Goal: Information Seeking & Learning: Learn about a topic

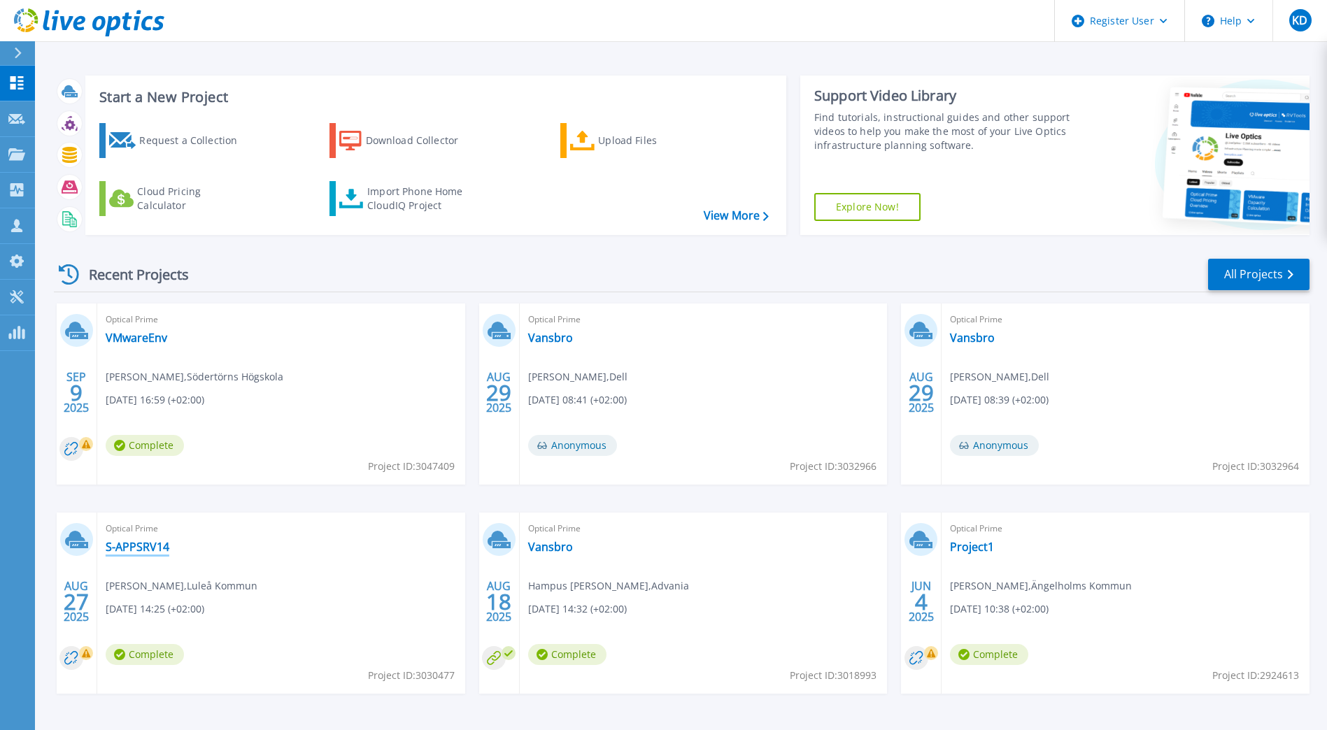
click at [136, 541] on link "S-APPSRV14" at bounding box center [138, 547] width 64 height 14
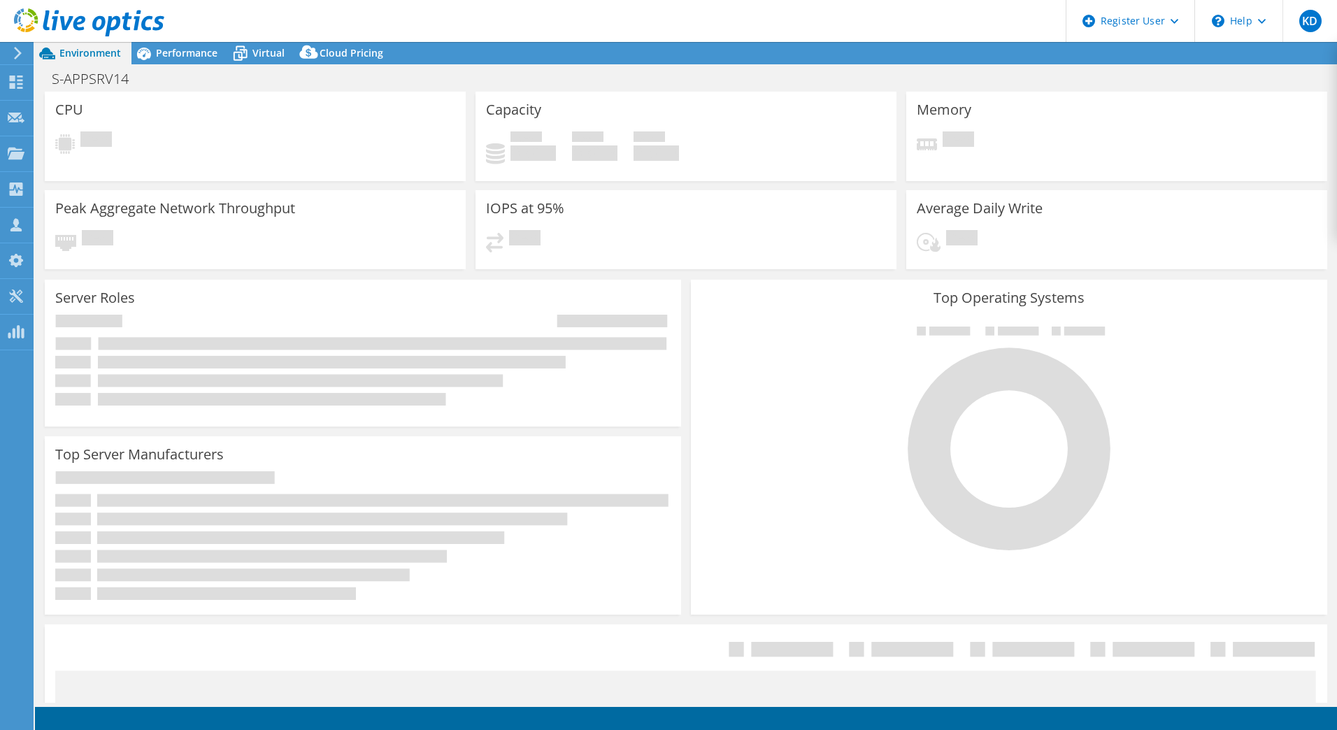
select select "USD"
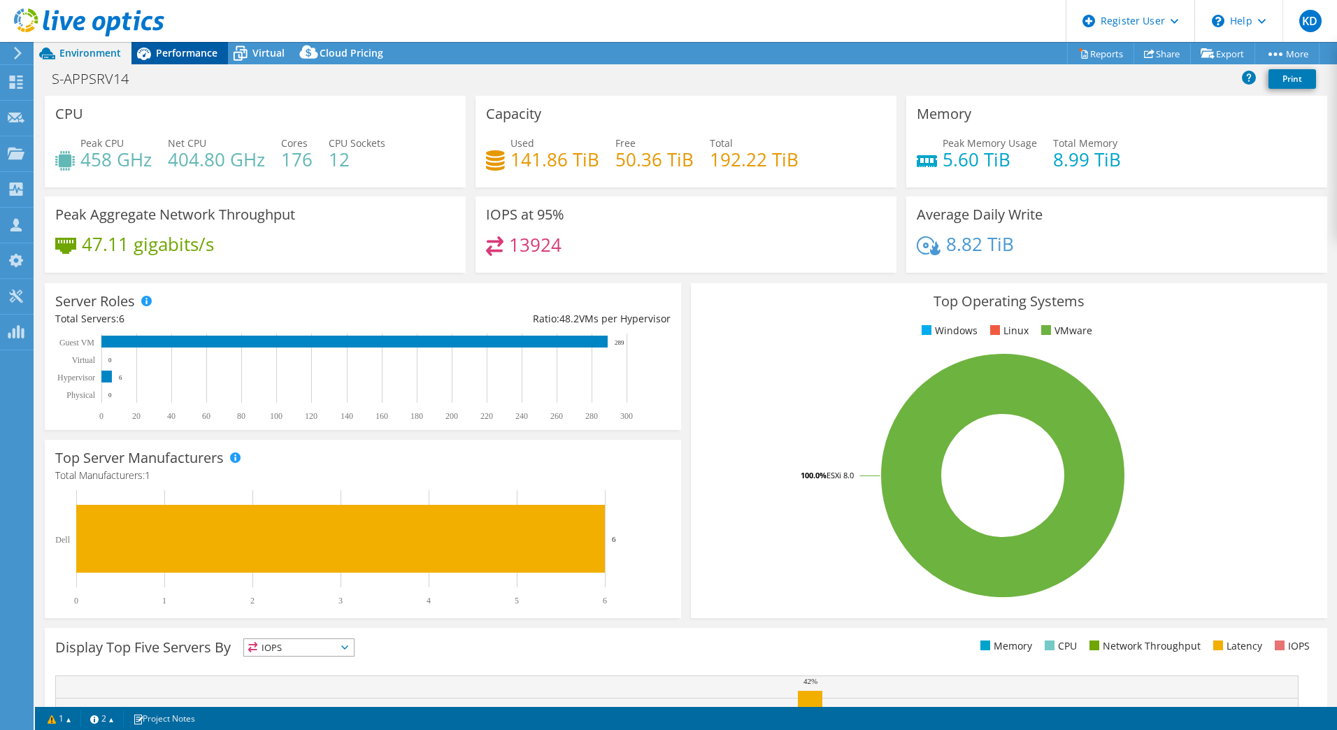
click at [204, 48] on span "Performance" at bounding box center [187, 52] width 62 height 13
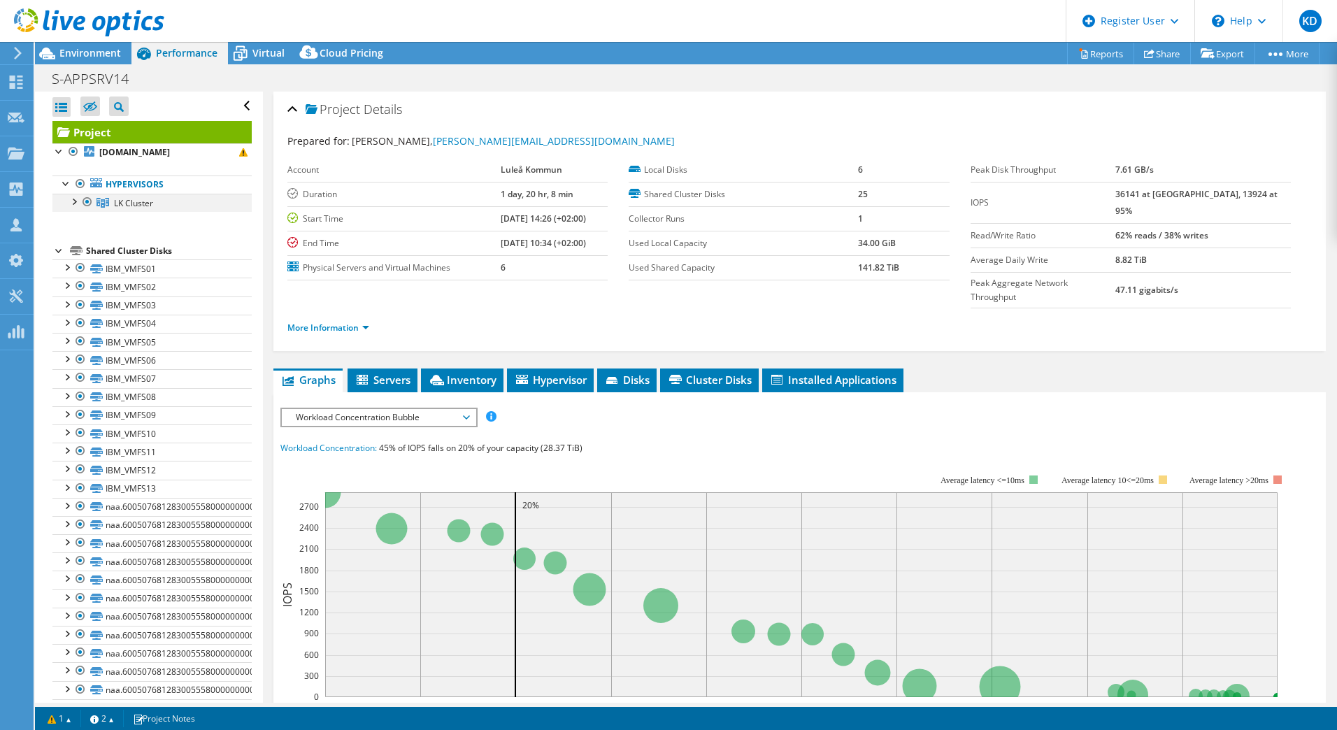
click at [73, 203] on div at bounding box center [73, 201] width 14 height 14
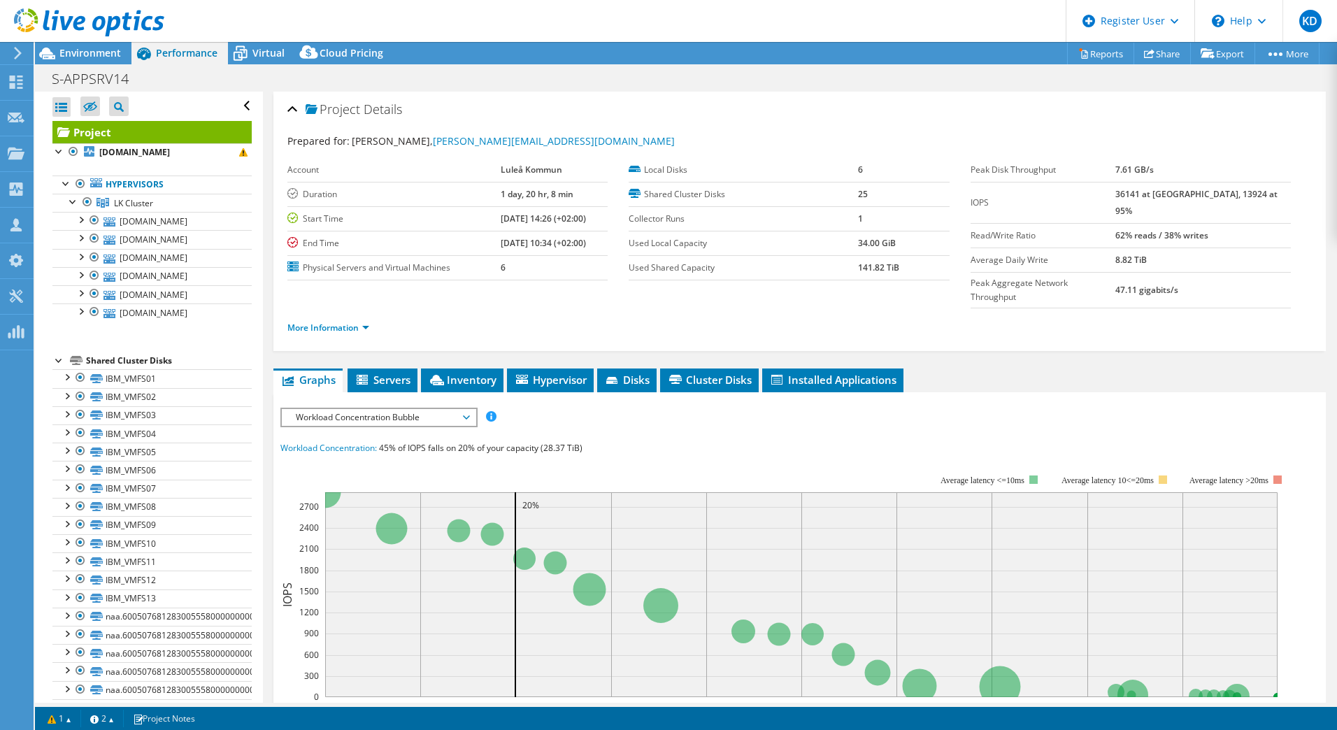
click at [371, 409] on span "Workload Concentration Bubble" at bounding box center [379, 417] width 180 height 17
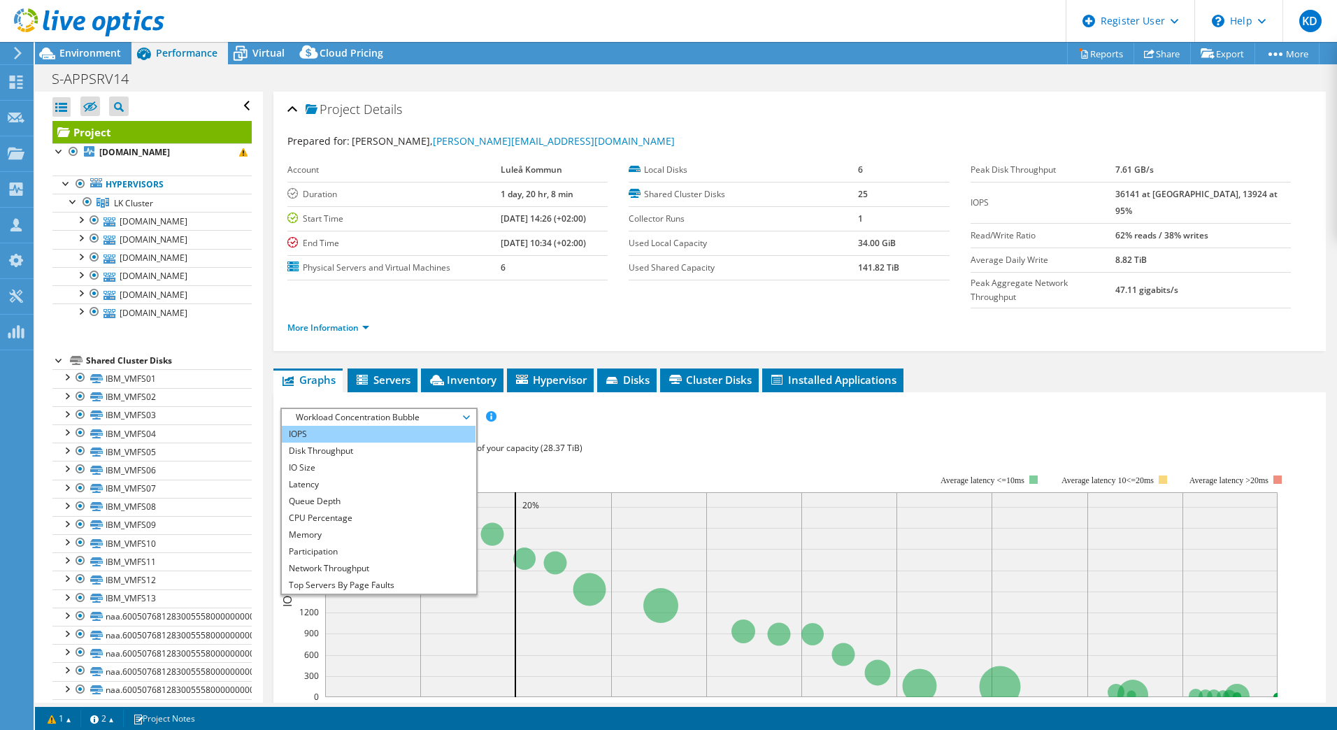
click at [367, 426] on li "IOPS" at bounding box center [379, 434] width 194 height 17
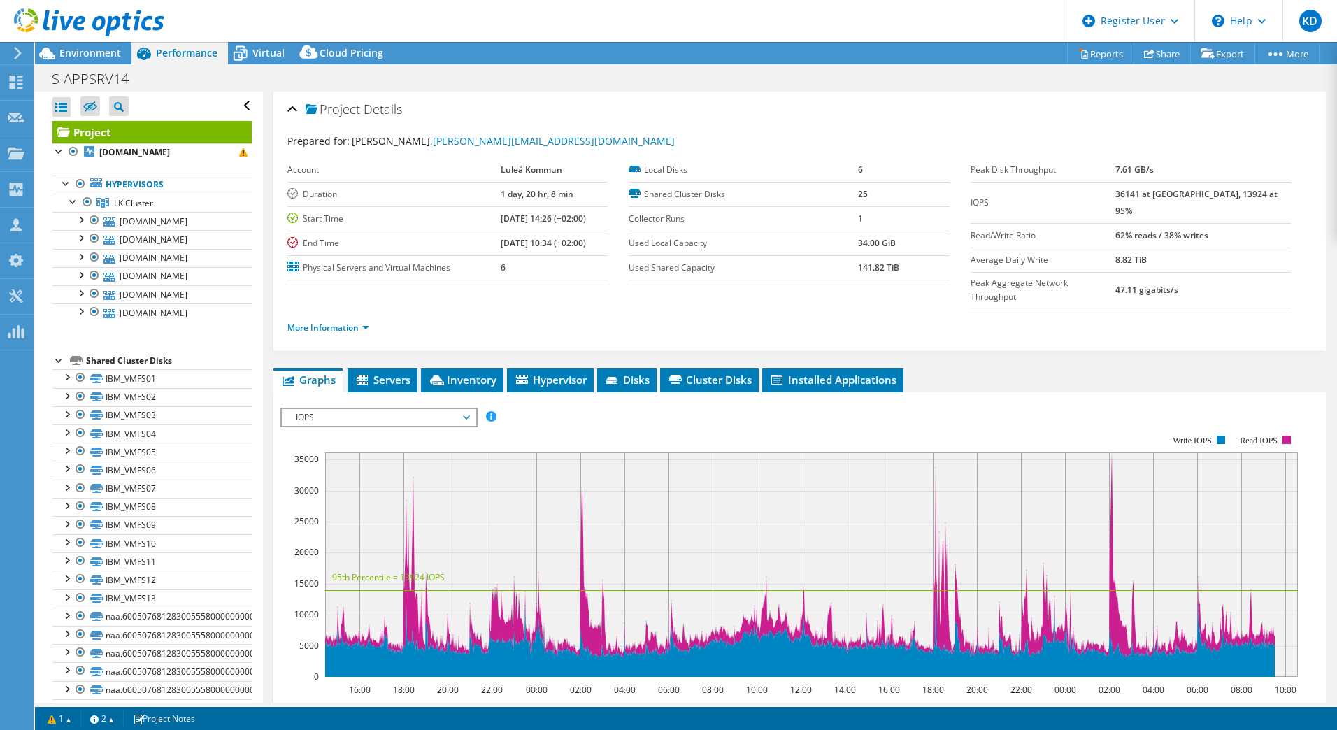
click at [368, 409] on span "IOPS" at bounding box center [379, 417] width 180 height 17
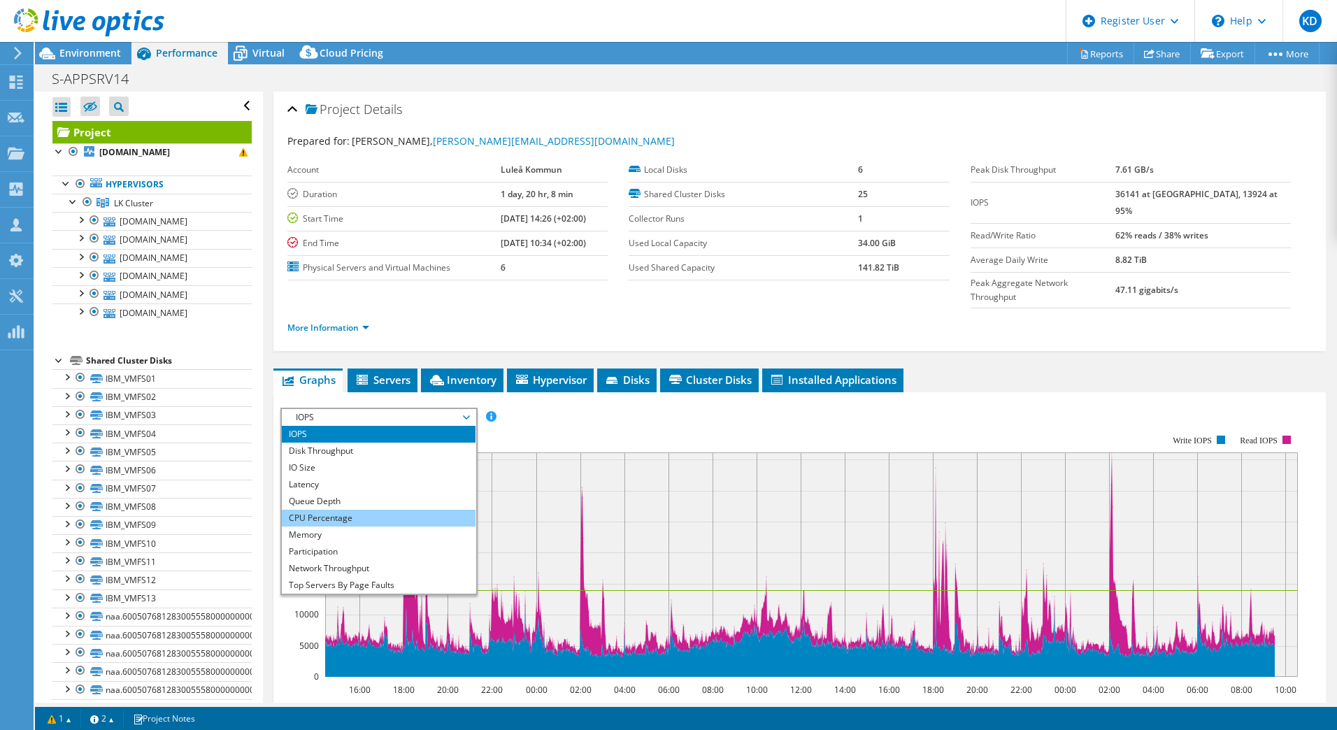
click at [356, 510] on li "CPU Percentage" at bounding box center [379, 518] width 194 height 17
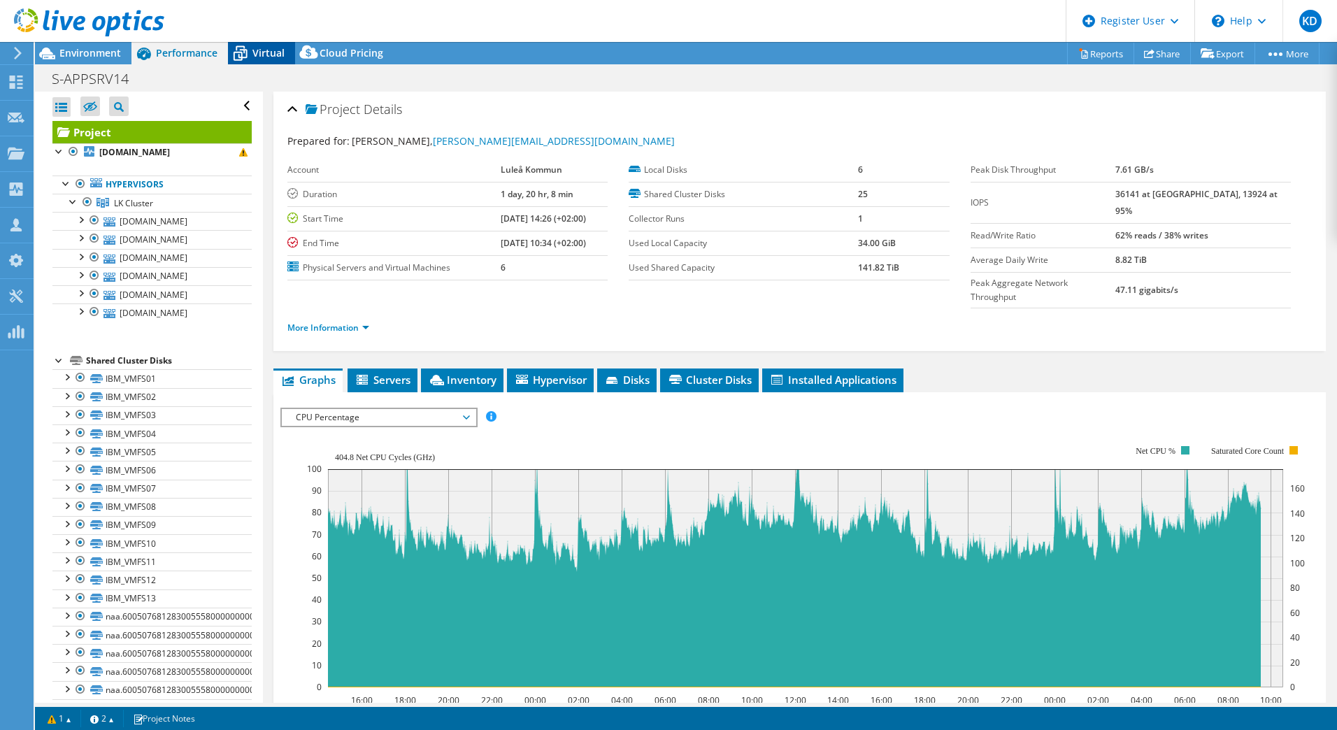
click at [278, 58] on span "Virtual" at bounding box center [268, 52] width 32 height 13
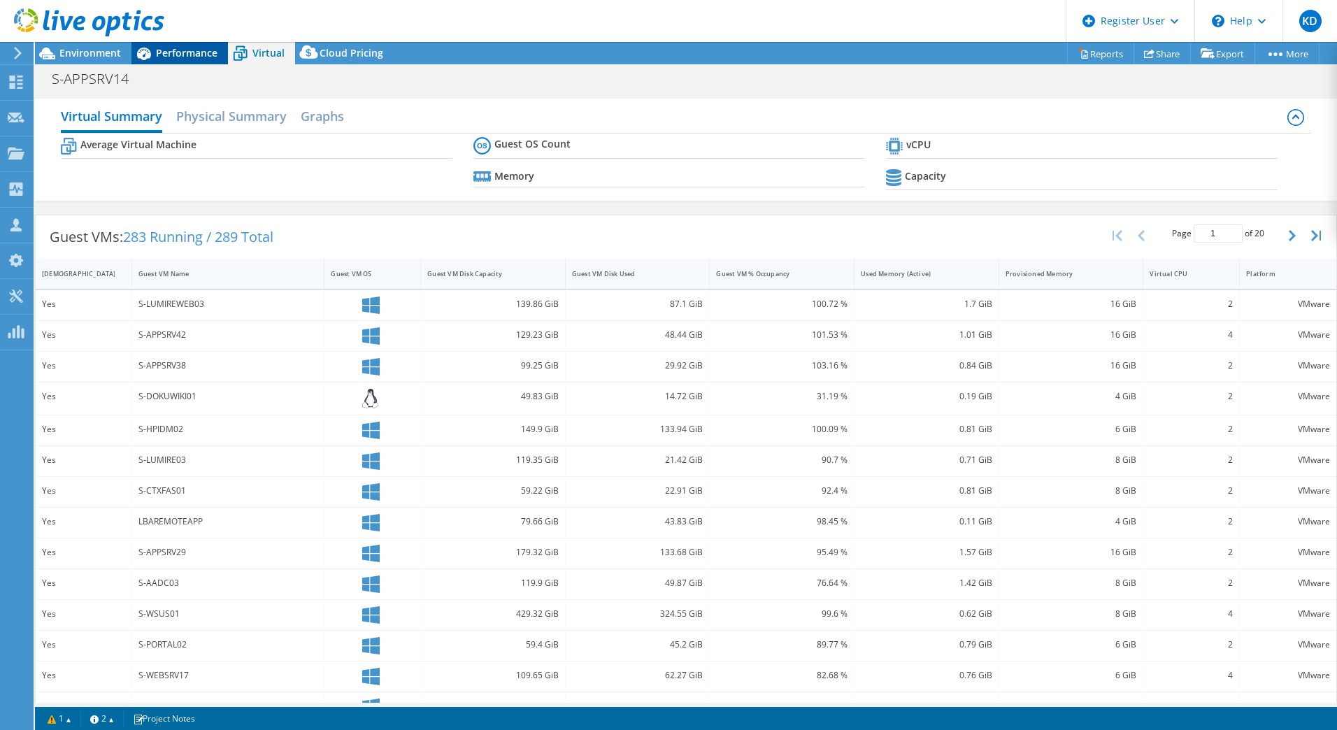
click at [201, 59] on span "Performance" at bounding box center [187, 52] width 62 height 13
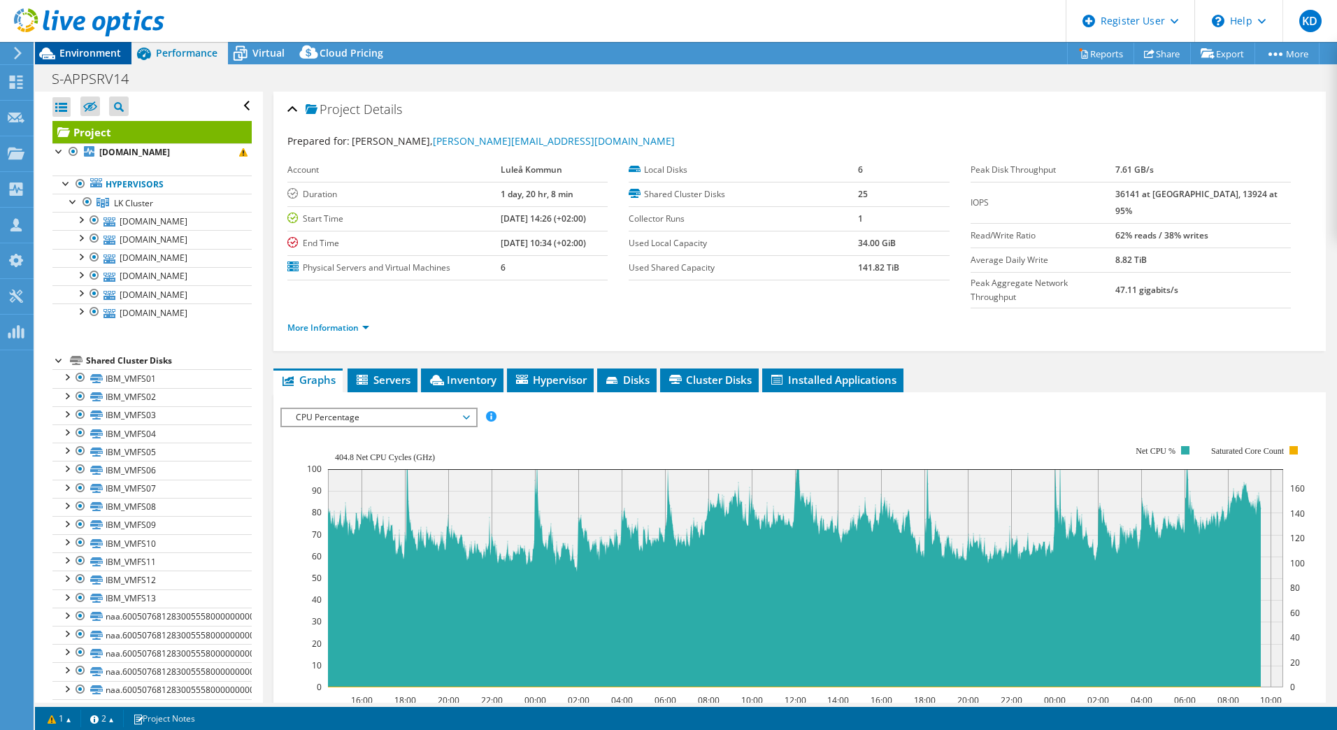
click at [93, 48] on span "Environment" at bounding box center [90, 52] width 62 height 13
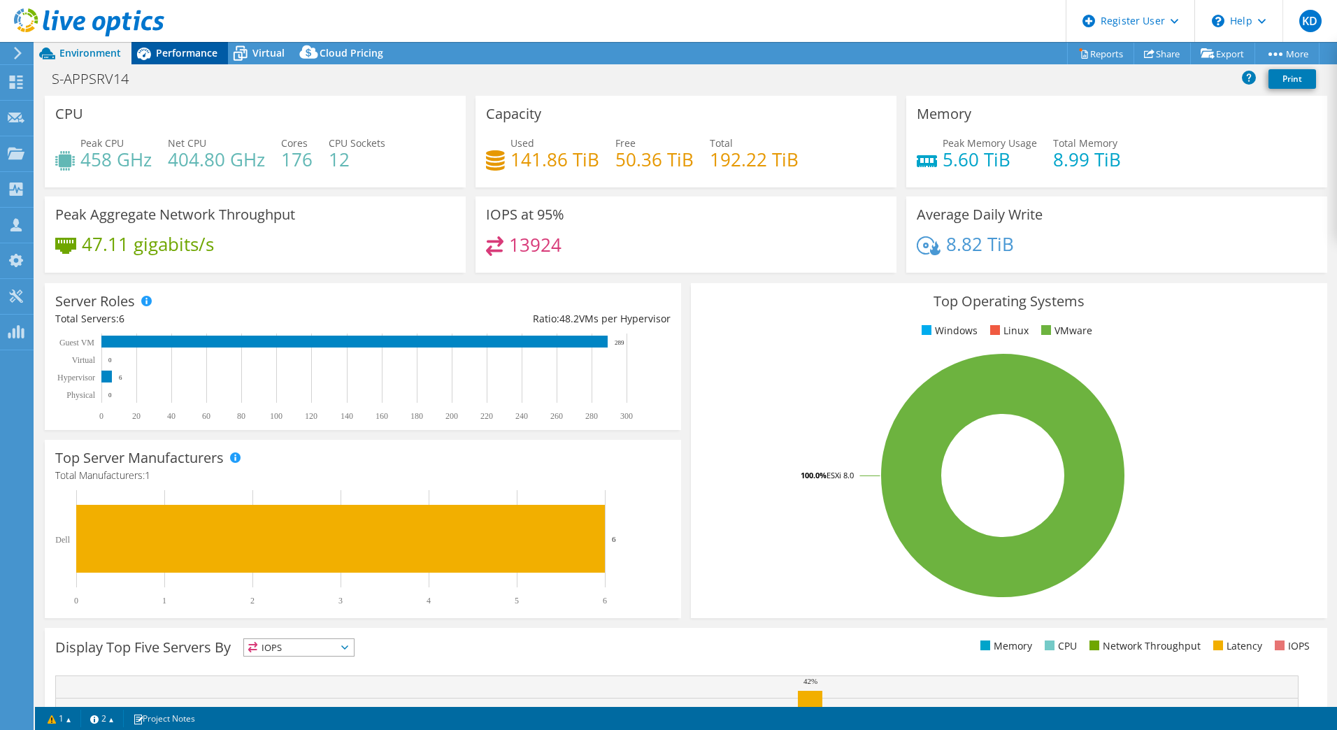
click at [185, 52] on span "Performance" at bounding box center [187, 52] width 62 height 13
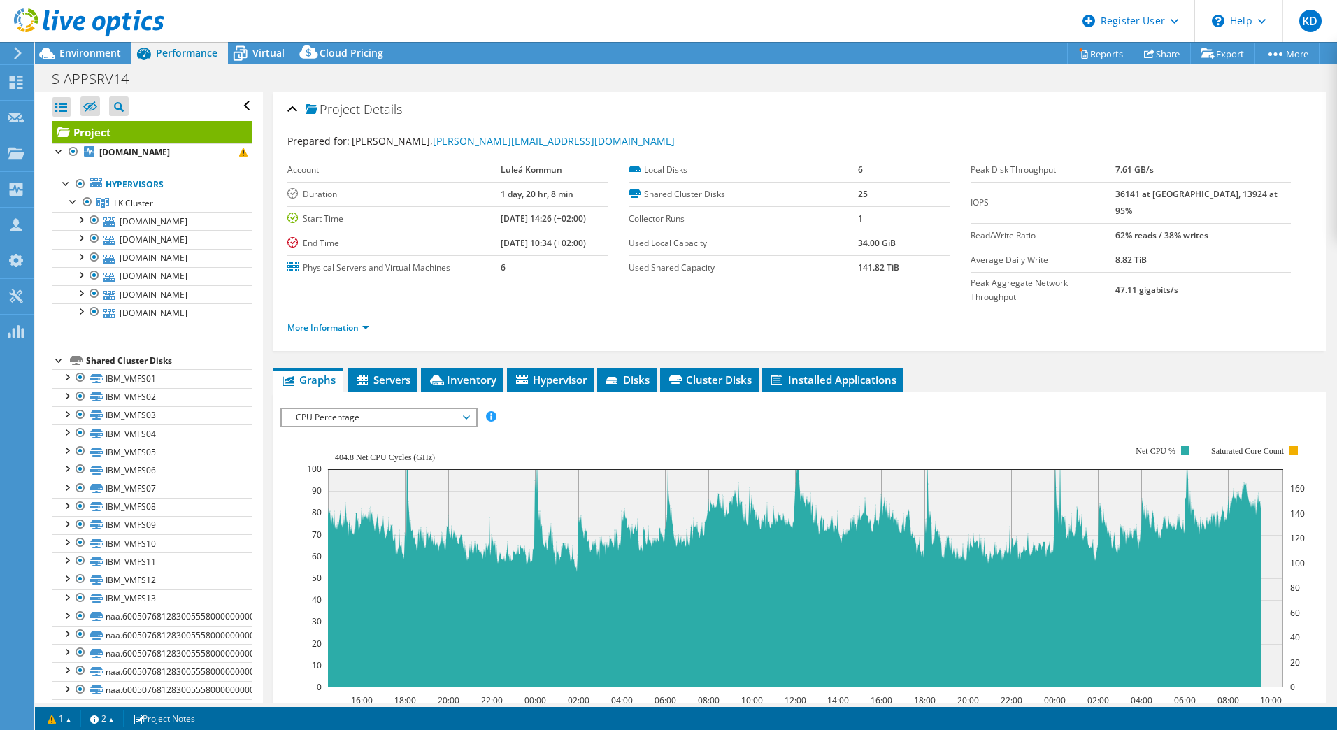
click at [267, 64] on div "S-APPSRV14 Print" at bounding box center [686, 77] width 1302 height 27
click at [265, 53] on span "Virtual" at bounding box center [268, 52] width 32 height 13
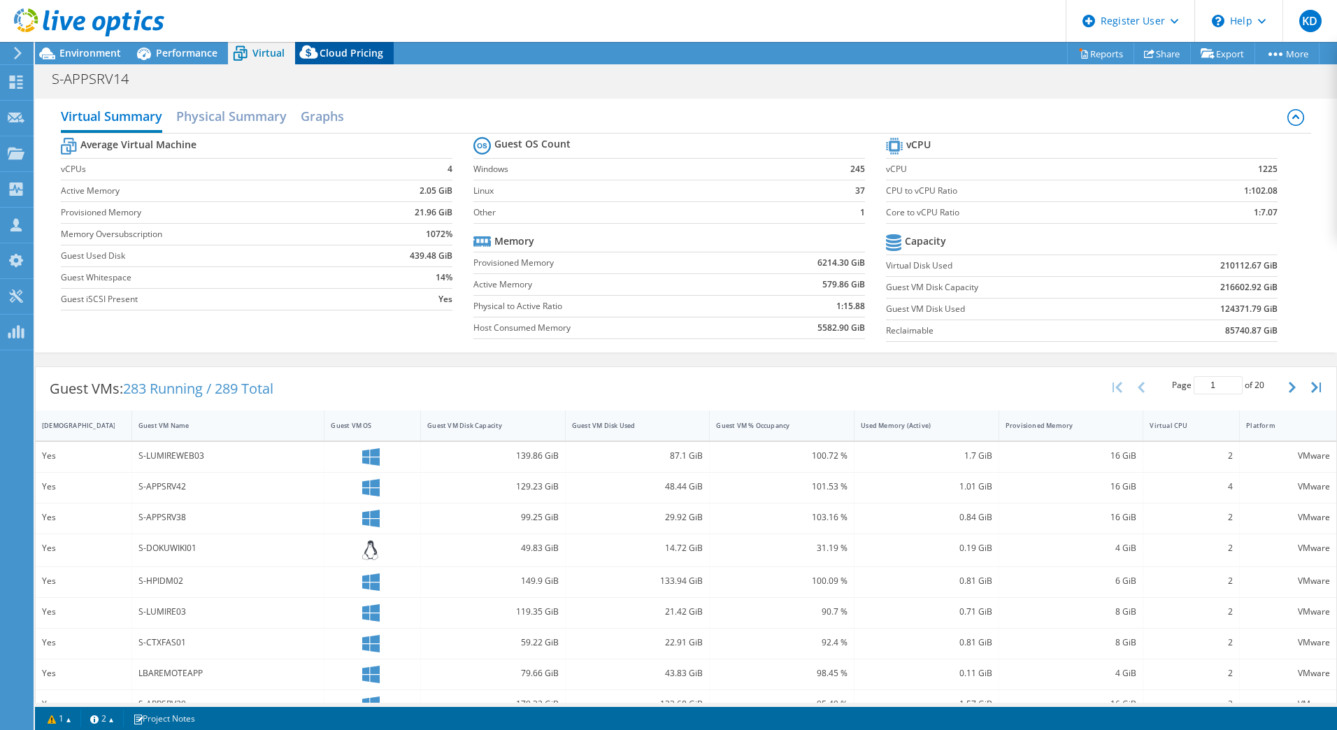
click at [325, 44] on div "Cloud Pricing" at bounding box center [344, 53] width 99 height 22
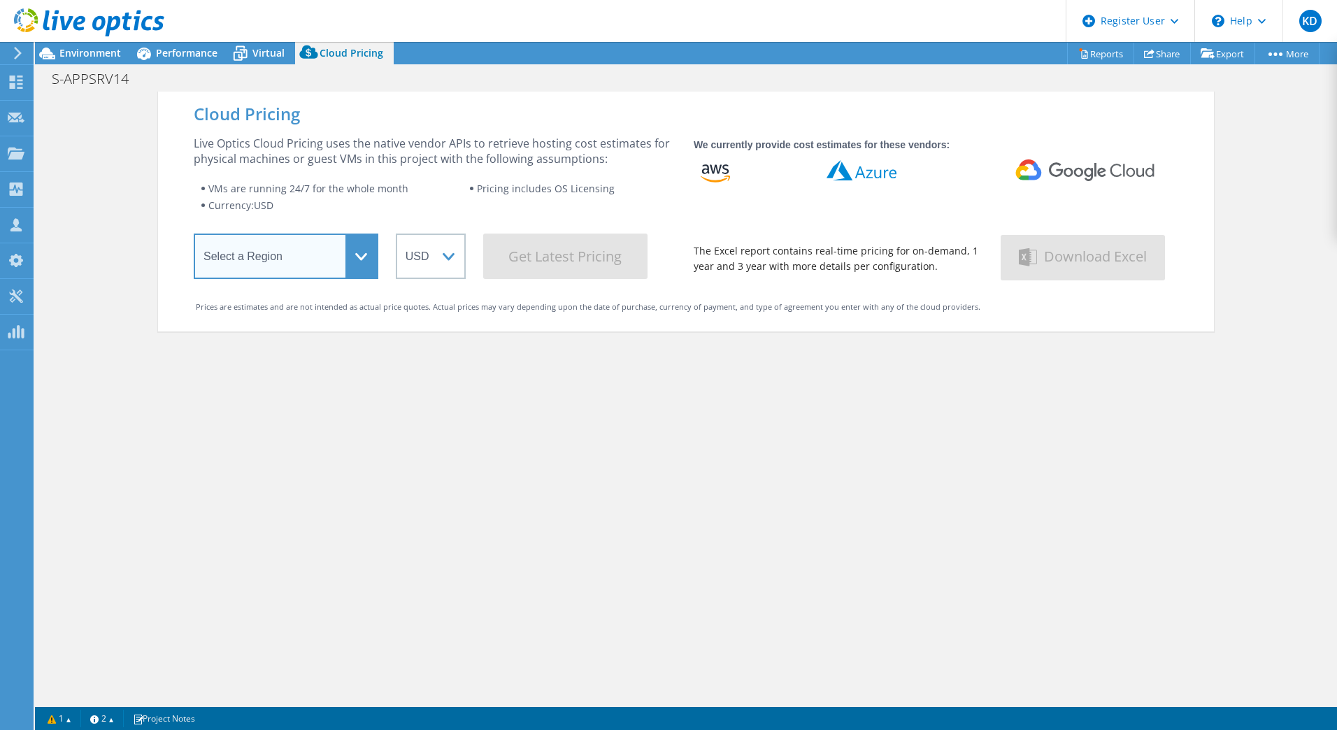
click at [319, 263] on select "Select a Region [GEOGRAPHIC_DATA] ([GEOGRAPHIC_DATA]) [GEOGRAPHIC_DATA] ([GEOGR…" at bounding box center [286, 256] width 185 height 45
select select "EUFrankfurt"
click at [194, 236] on select "Select a Region [GEOGRAPHIC_DATA] ([GEOGRAPHIC_DATA]) [GEOGRAPHIC_DATA] ([GEOGR…" at bounding box center [286, 256] width 185 height 45
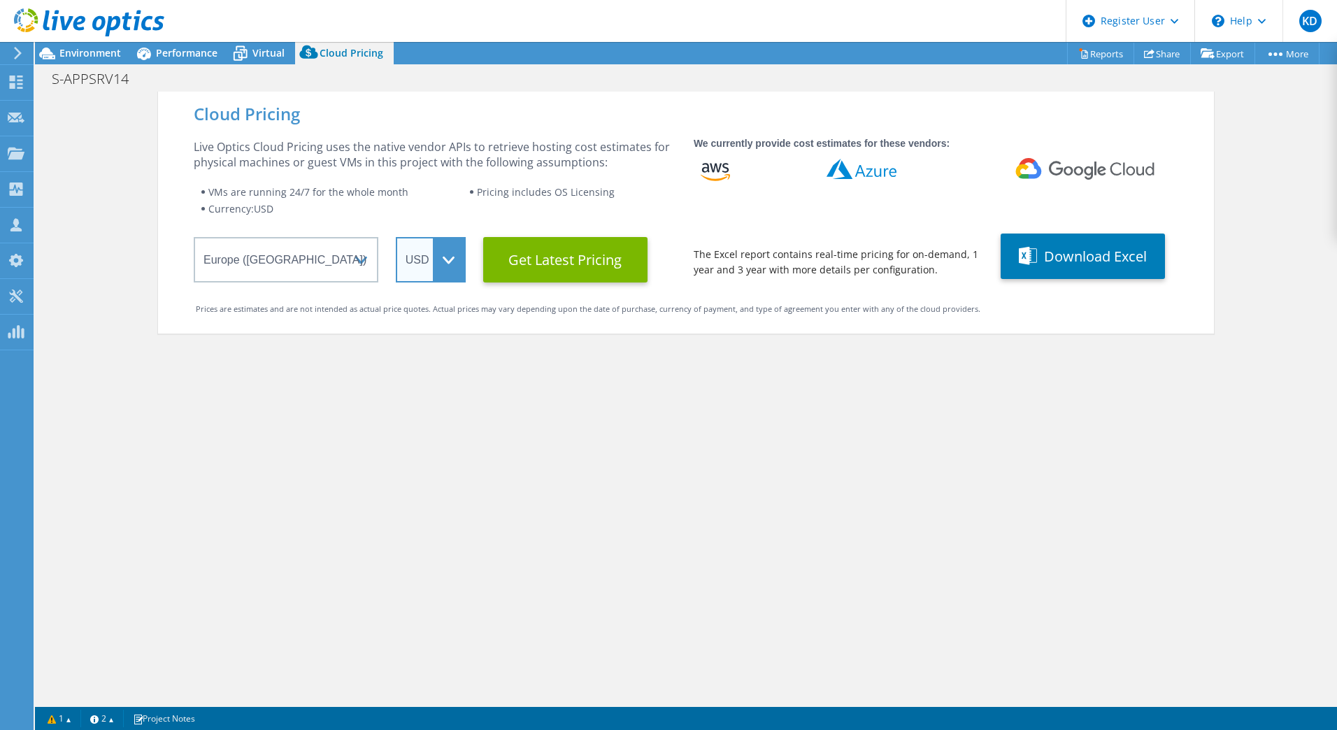
click at [423, 245] on select "ARS AUD BRL CAD CHF CLP CNY DKK EUR GBP HKD HUF INR JPY MXN MYR NOK NZD PEN SEK…" at bounding box center [431, 259] width 70 height 45
click at [396, 237] on select "ARS AUD BRL CAD CHF CLP CNY DKK EUR GBP HKD HUF INR JPY MXN MYR NOK NZD PEN SEK…" at bounding box center [431, 259] width 70 height 45
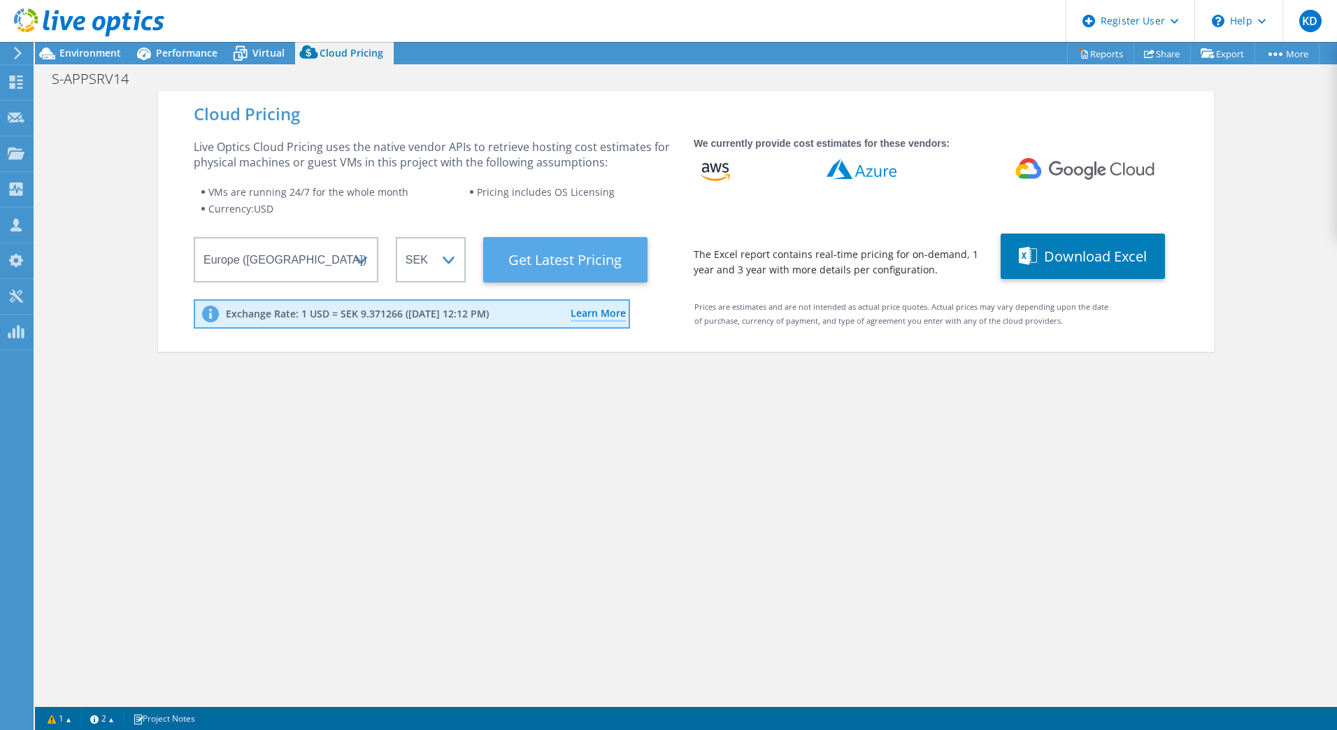
click at [520, 250] on Latest "Get Latest Pricing" at bounding box center [565, 259] width 164 height 45
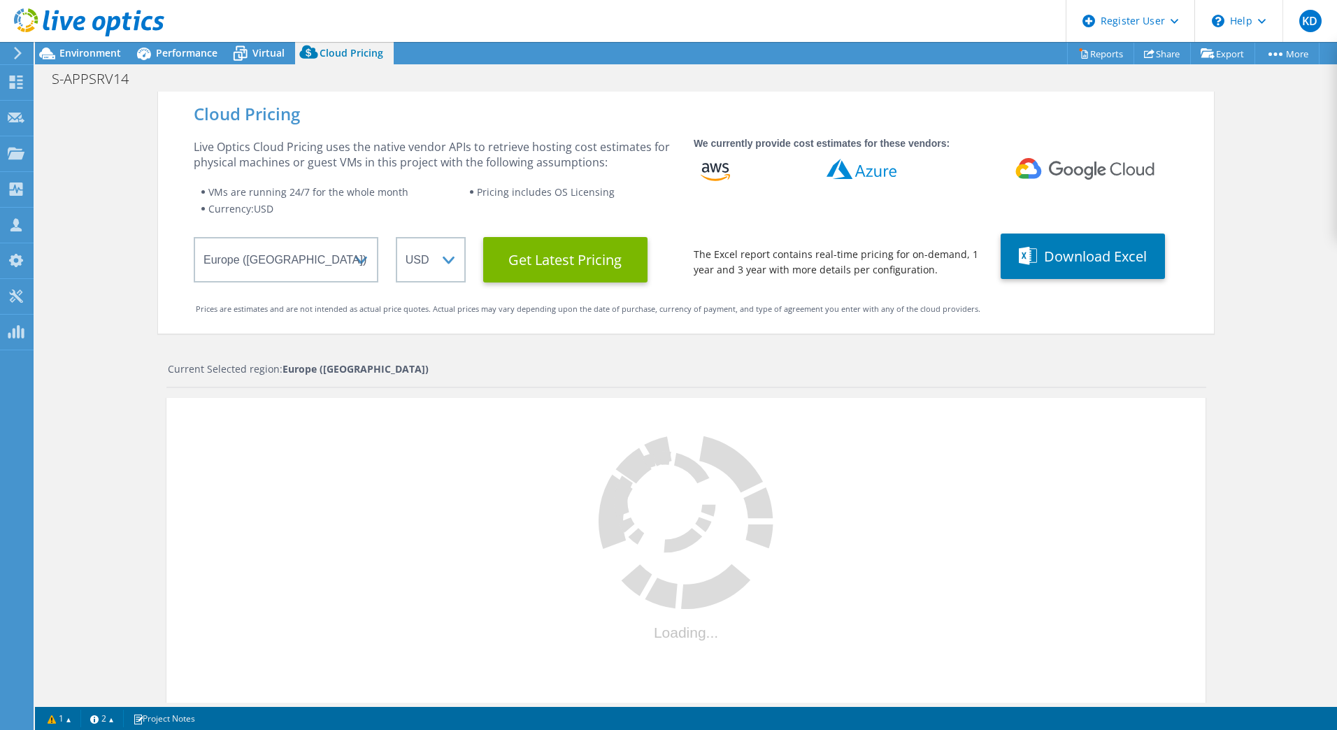
click at [1253, 341] on div "Cloud Pricing Live Optics Cloud Pricing uses the native vendor APIs to retrieve…" at bounding box center [686, 457] width 1302 height 730
select select "SEK"
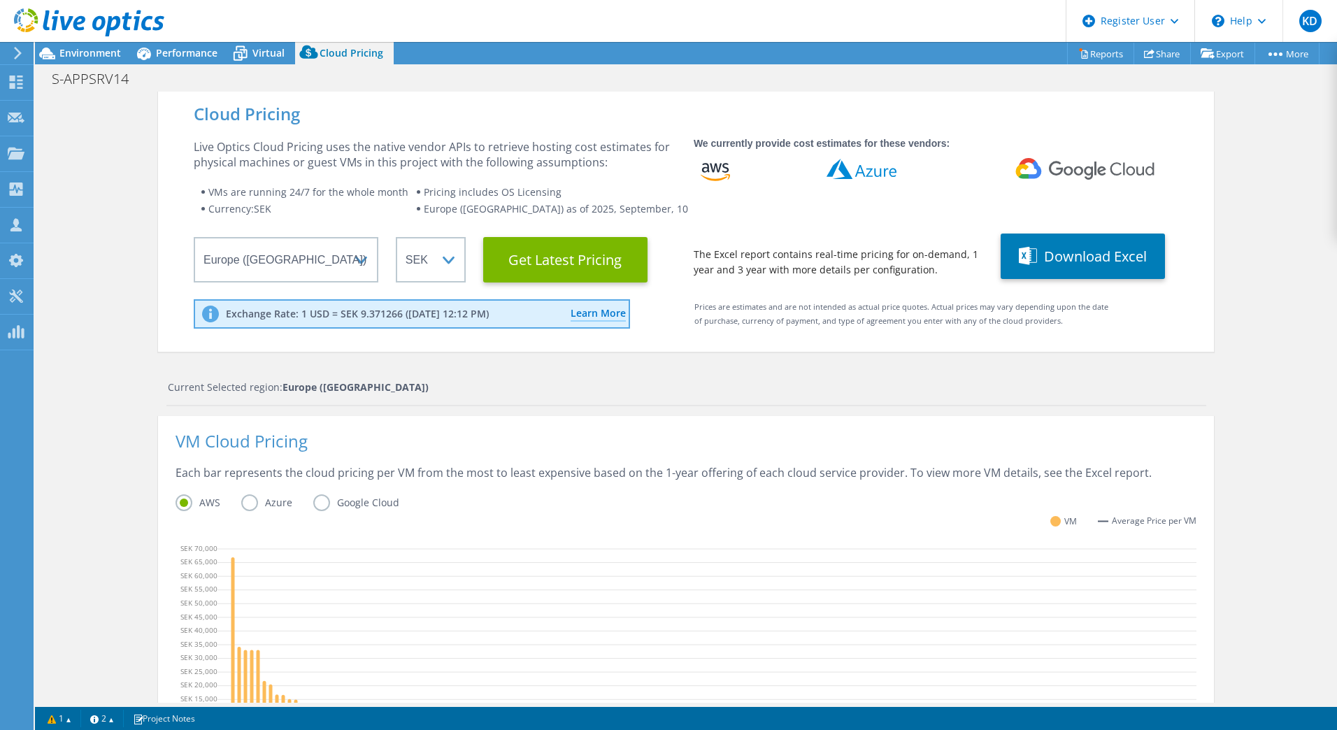
scroll to position [262, 0]
click at [1246, 350] on div "Cloud Pricing Live Optics Cloud Pricing uses the native vendor APIs to retrieve…" at bounding box center [686, 568] width 1302 height 952
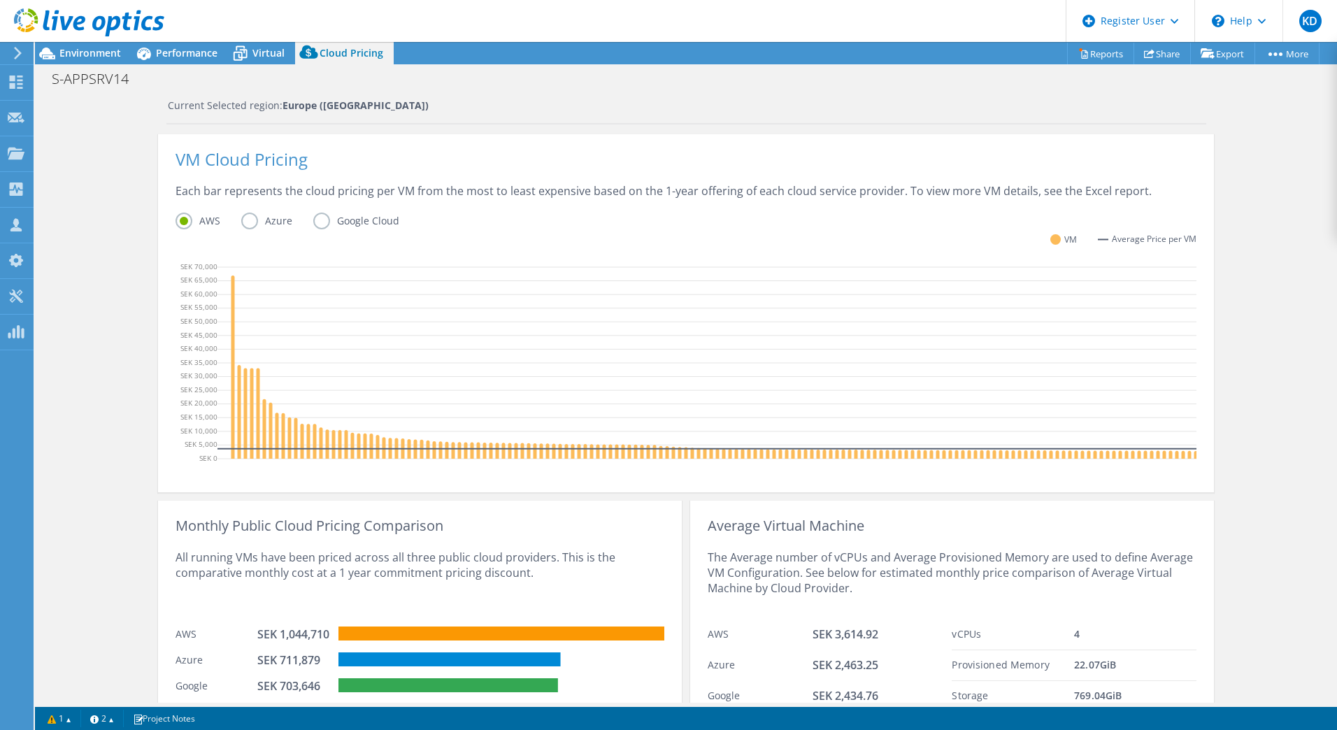
scroll to position [352, 0]
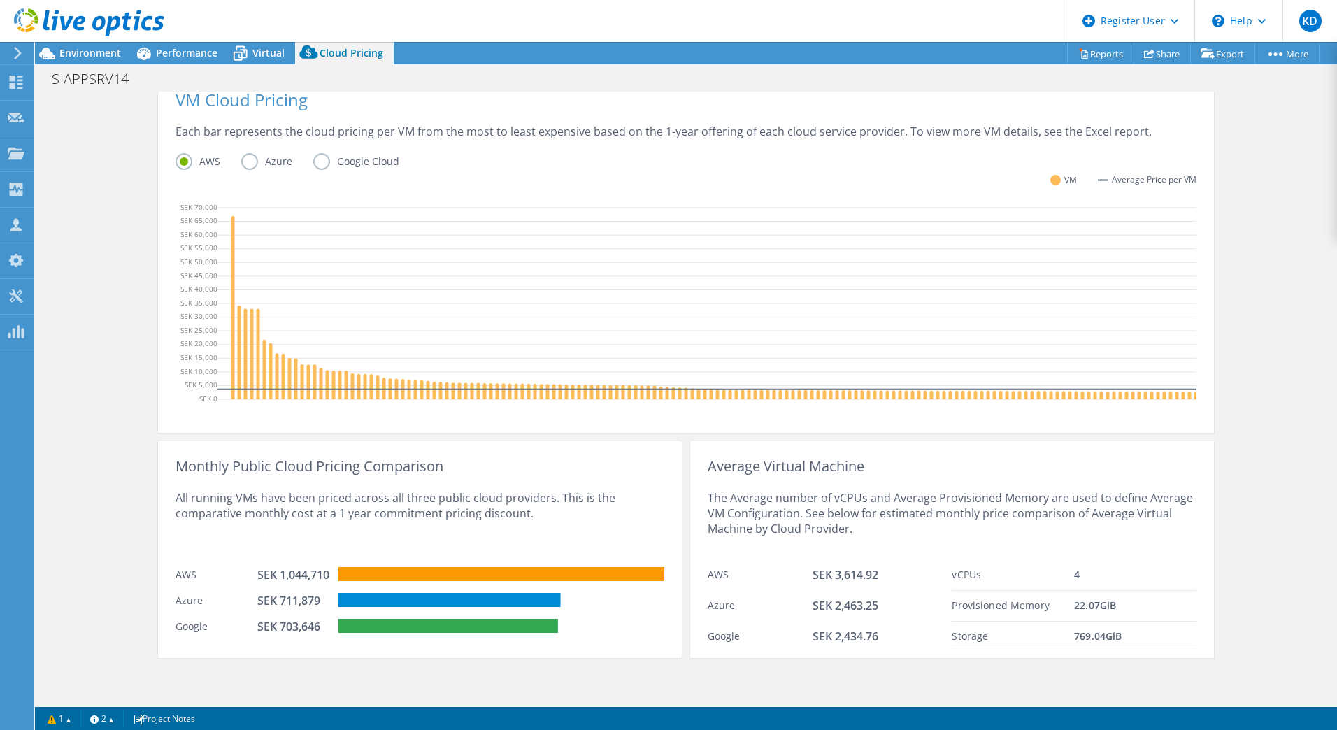
click at [250, 153] on label "Azure" at bounding box center [277, 161] width 72 height 17
click at [0, 0] on input "Azure" at bounding box center [0, 0] width 0 height 0
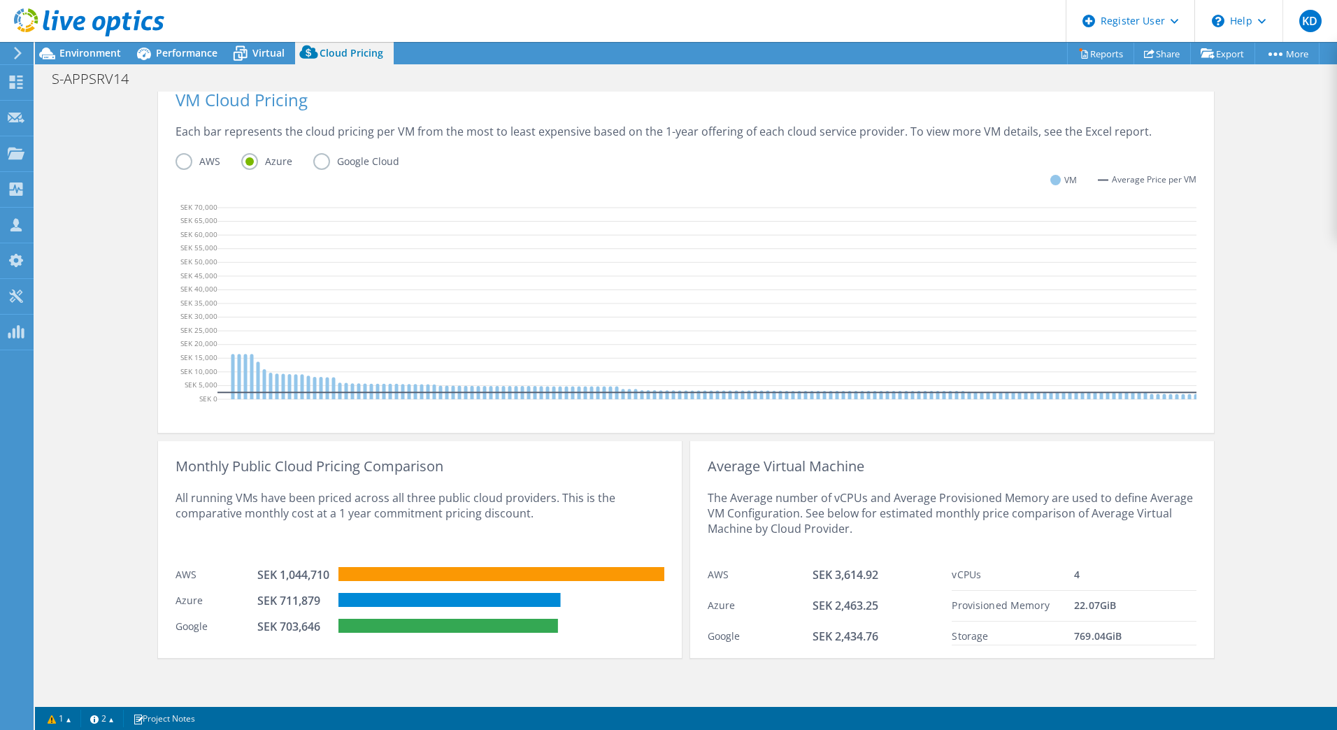
click at [317, 153] on label "Google Cloud" at bounding box center [366, 161] width 107 height 17
click at [0, 0] on input "Google Cloud" at bounding box center [0, 0] width 0 height 0
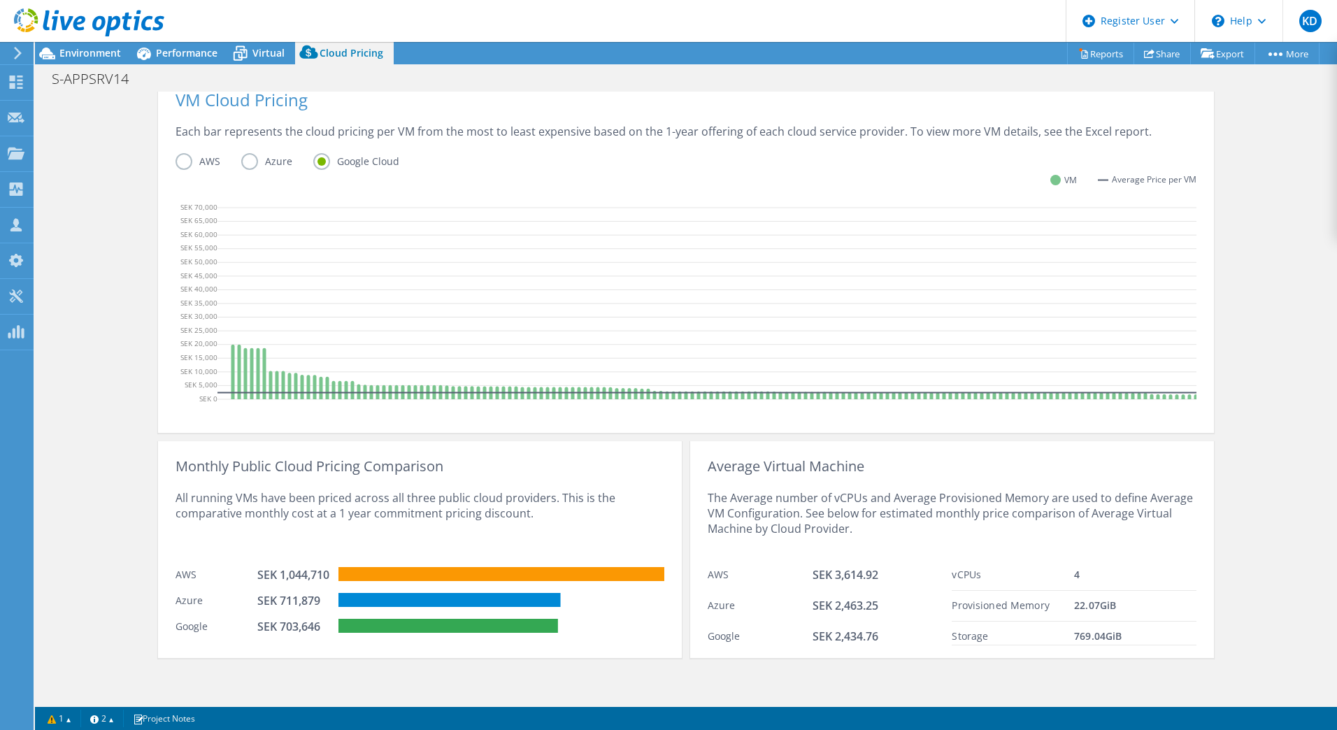
click at [255, 153] on label "Azure" at bounding box center [277, 161] width 72 height 17
click at [0, 0] on input "Azure" at bounding box center [0, 0] width 0 height 0
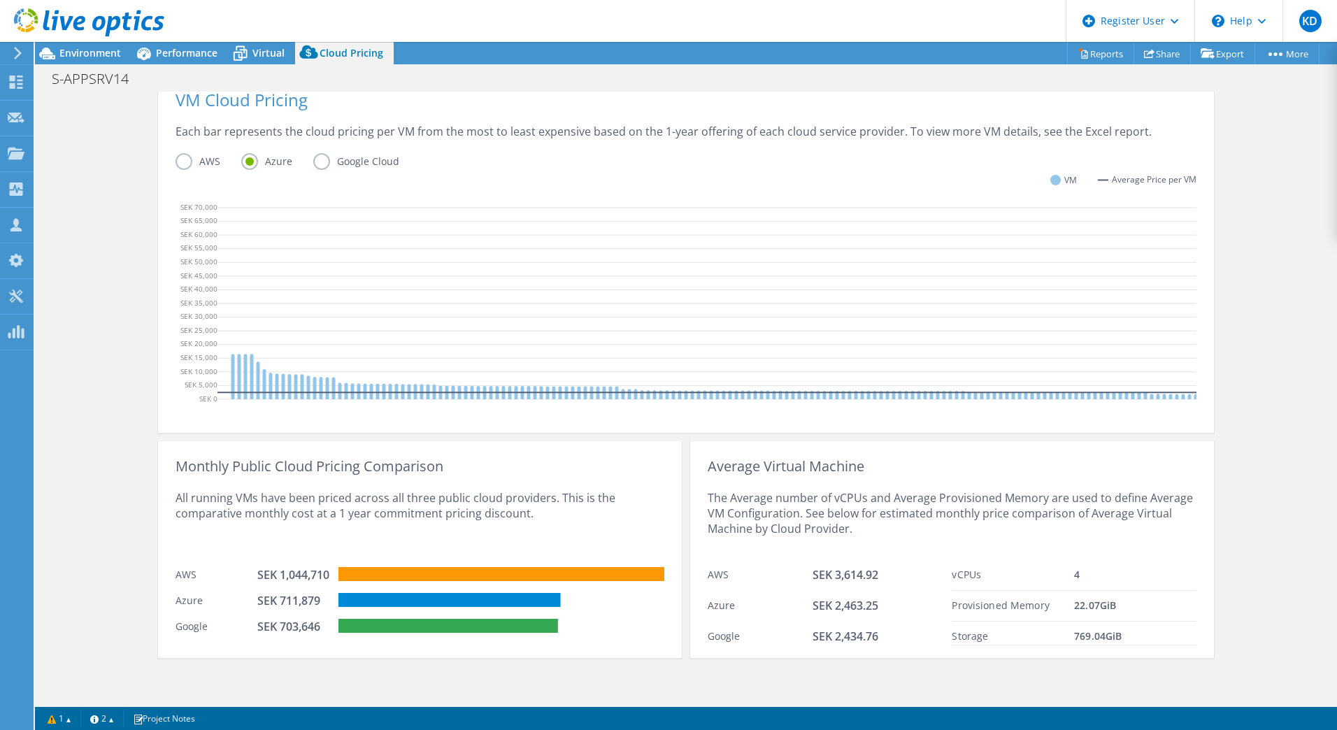
click at [191, 153] on label "AWS" at bounding box center [209, 161] width 66 height 17
click at [0, 0] on input "AWS" at bounding box center [0, 0] width 0 height 0
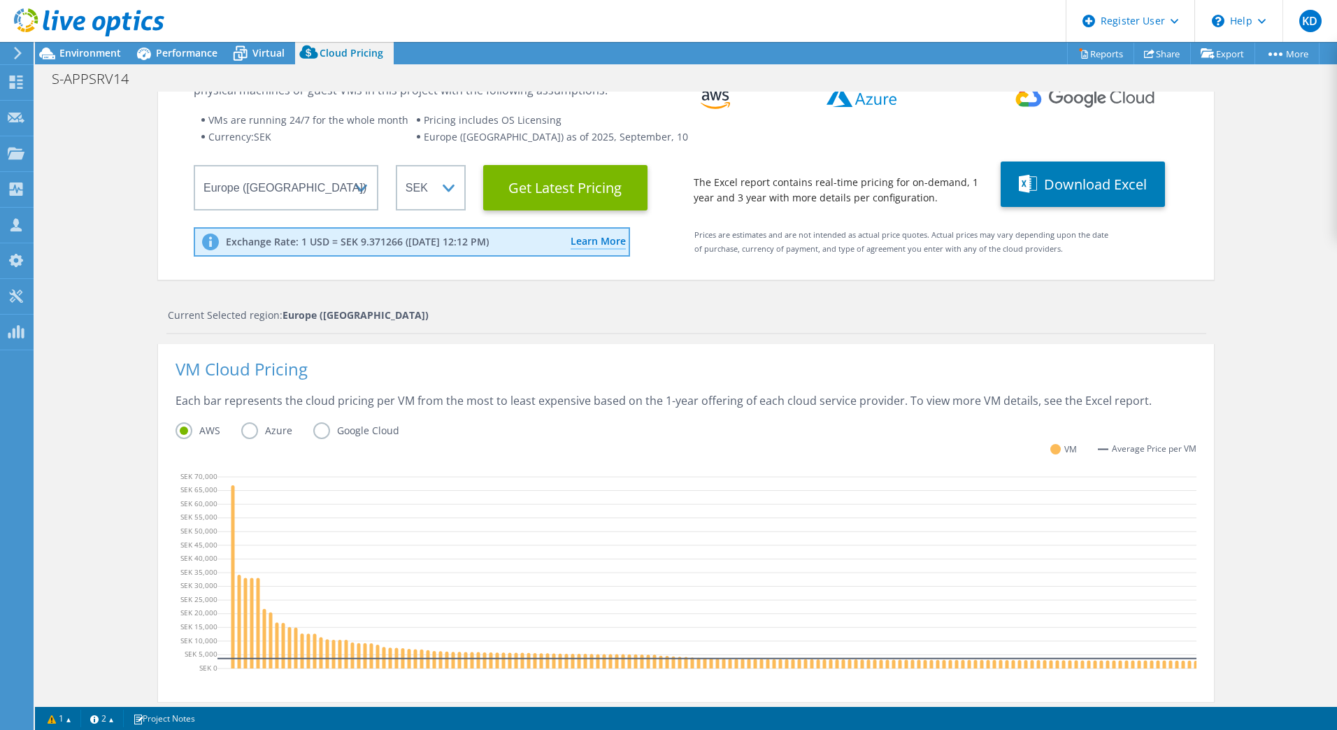
scroll to position [0, 0]
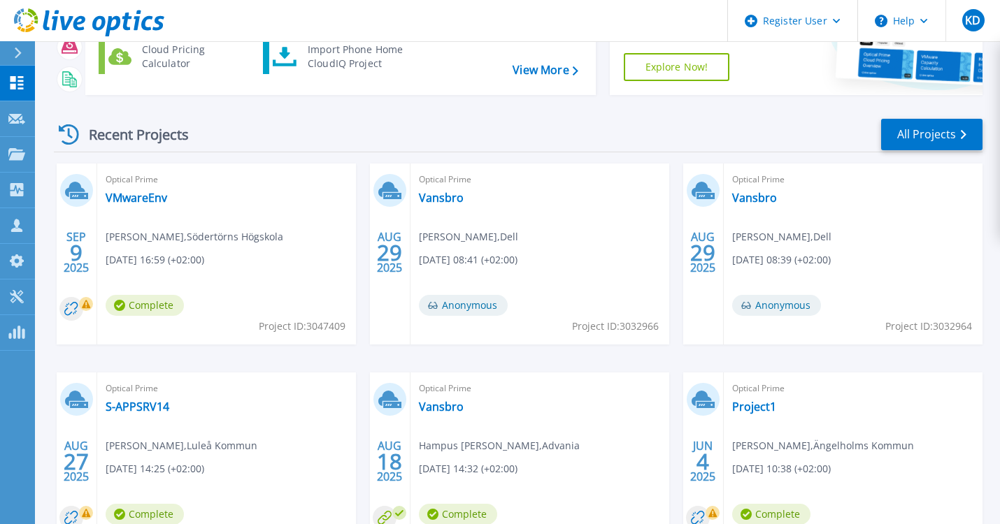
scroll to position [210, 0]
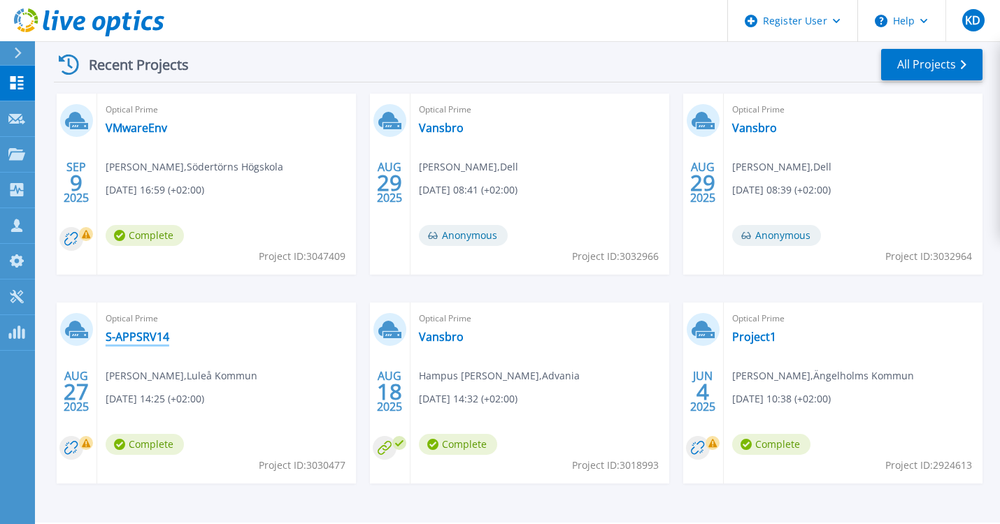
click at [144, 340] on link "S-APPSRV14" at bounding box center [138, 337] width 64 height 14
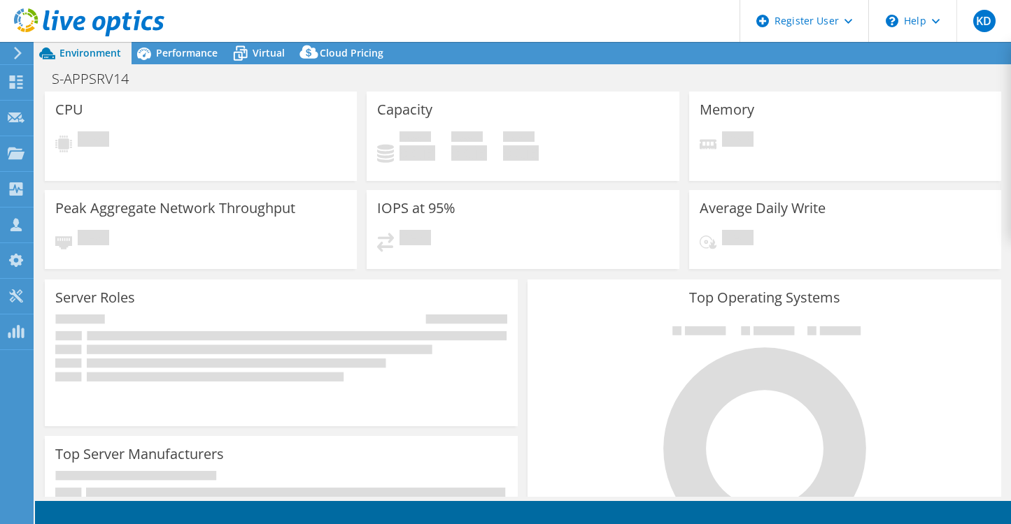
select select "EUFrankfurt"
select select "SEK"
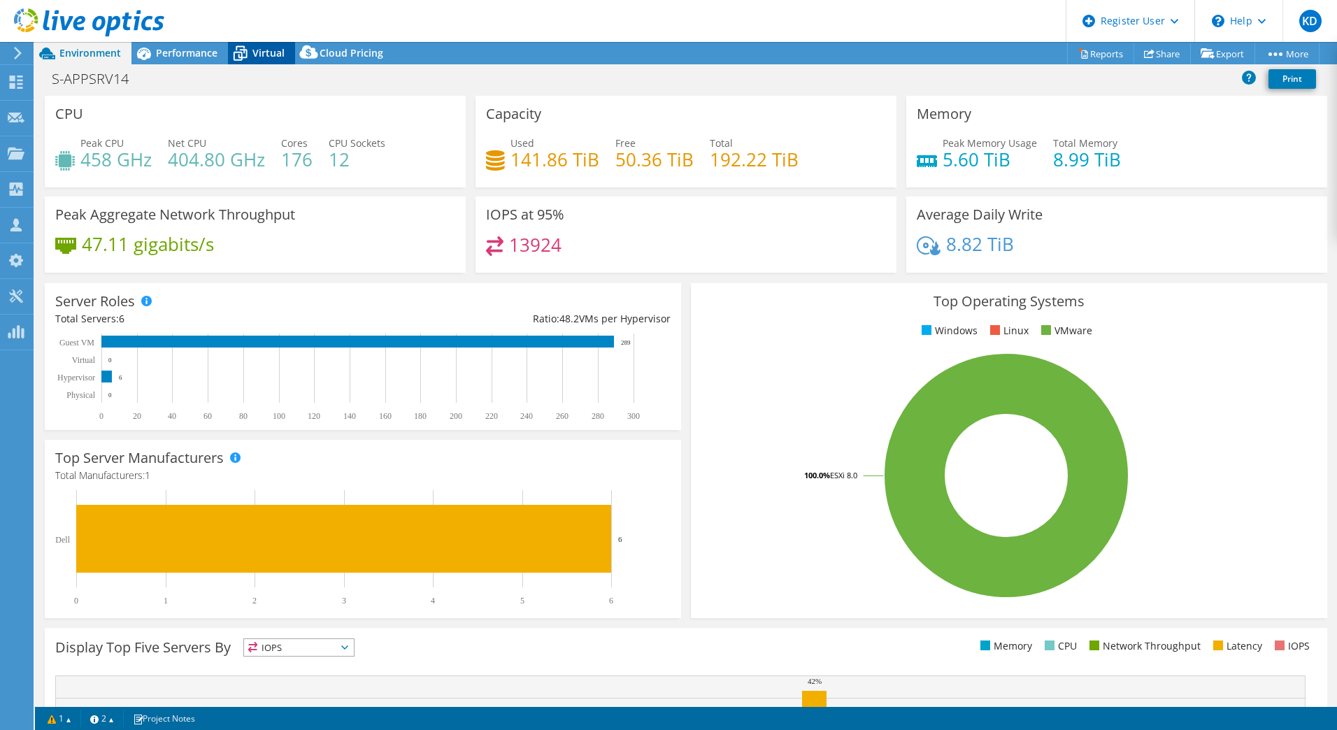
click at [248, 55] on icon at bounding box center [240, 53] width 24 height 24
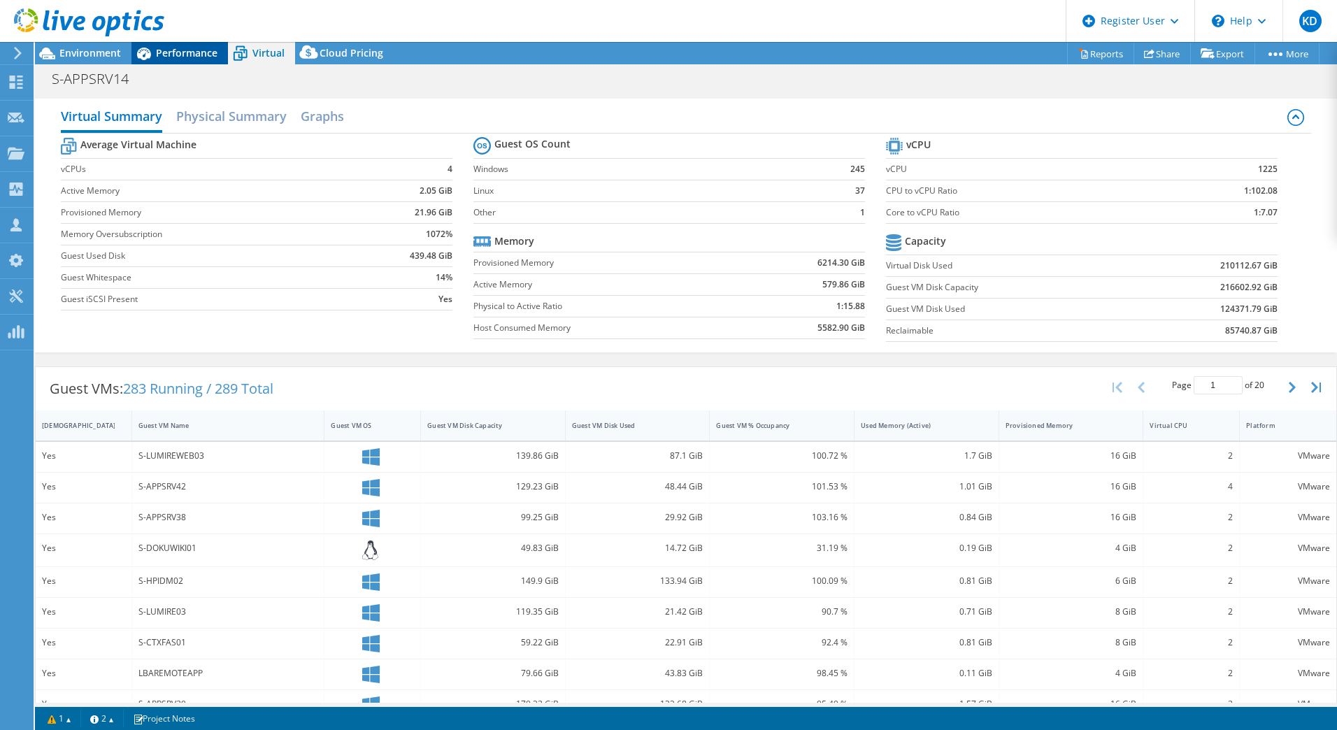
click at [213, 55] on span "Performance" at bounding box center [187, 52] width 62 height 13
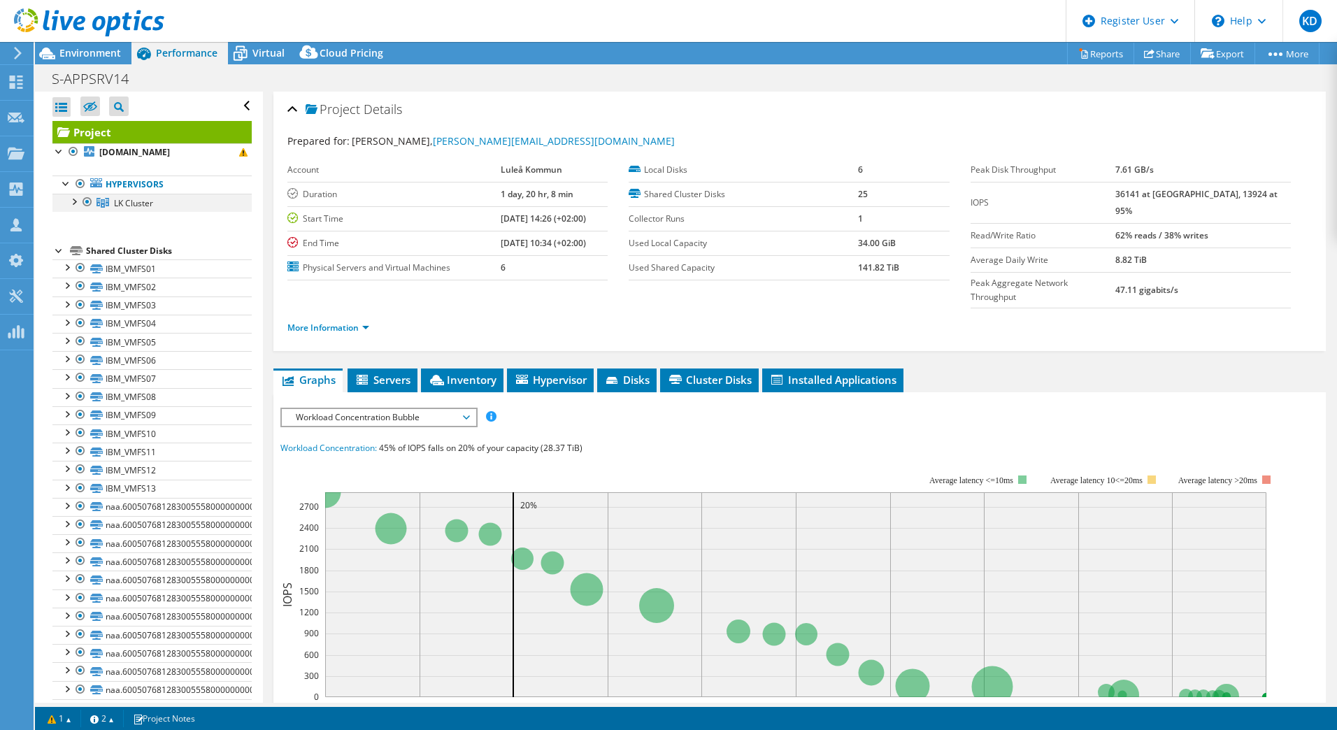
click at [68, 204] on div at bounding box center [73, 201] width 14 height 14
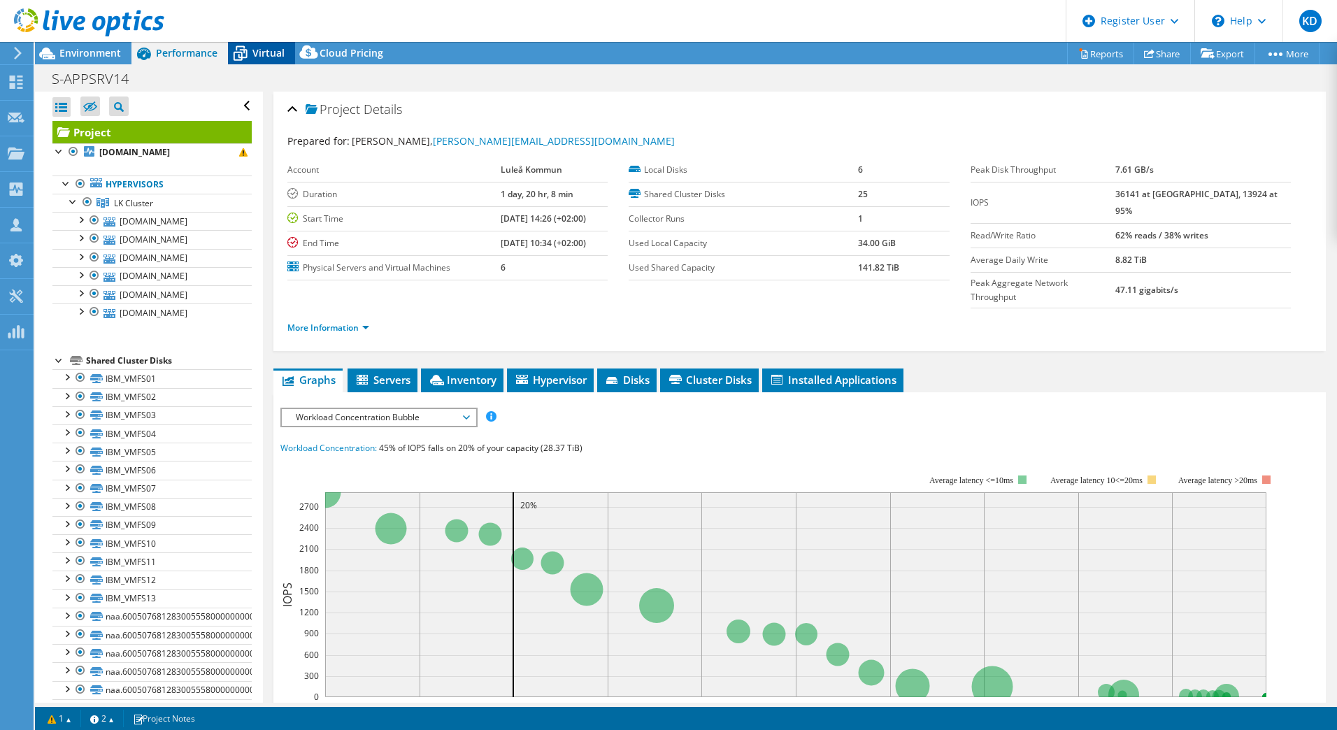
click at [278, 48] on span "Virtual" at bounding box center [268, 52] width 32 height 13
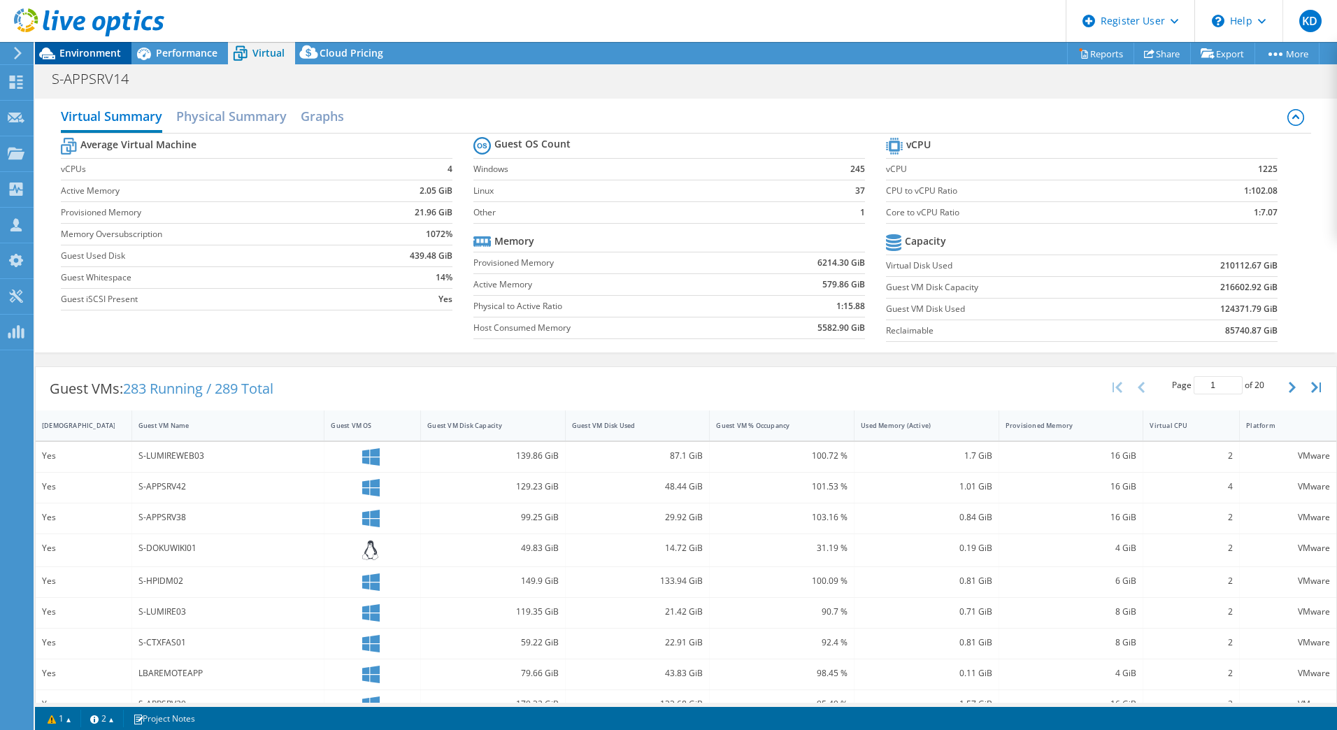
click at [97, 52] on span "Environment" at bounding box center [90, 52] width 62 height 13
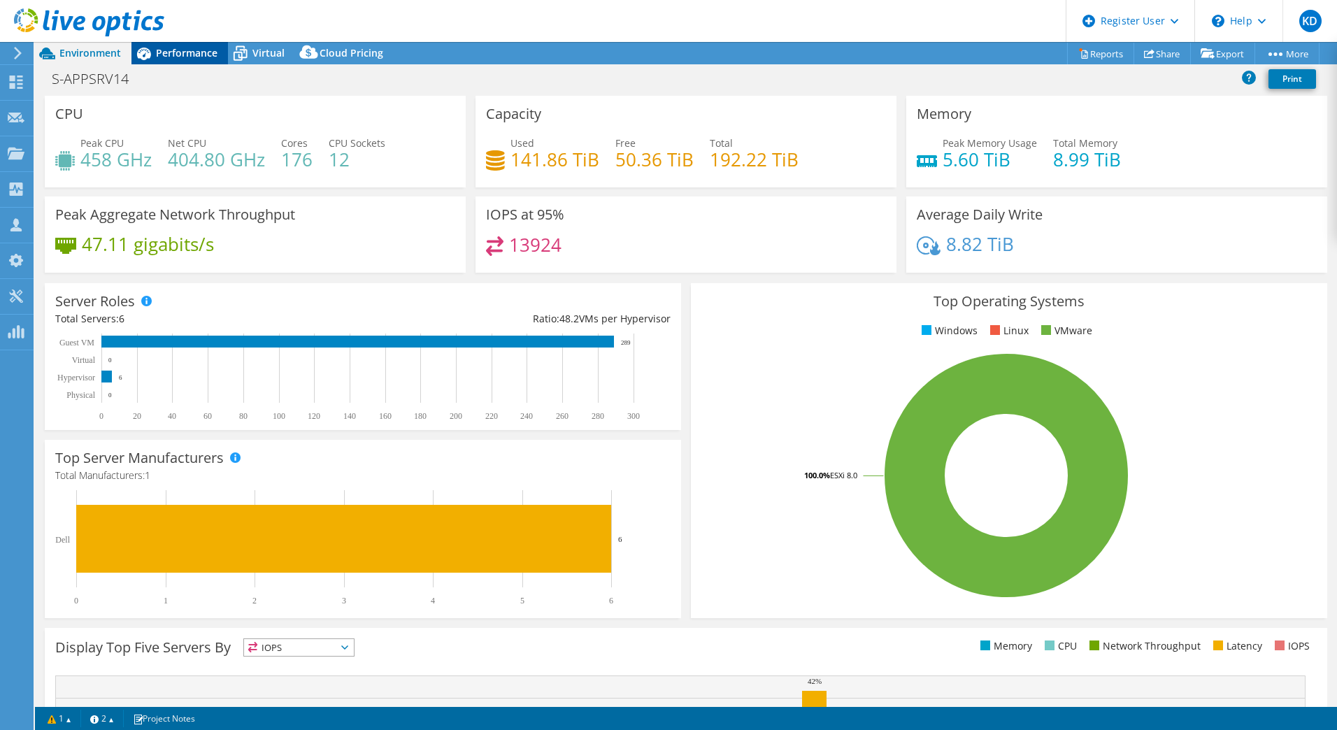
click at [180, 48] on span "Performance" at bounding box center [187, 52] width 62 height 13
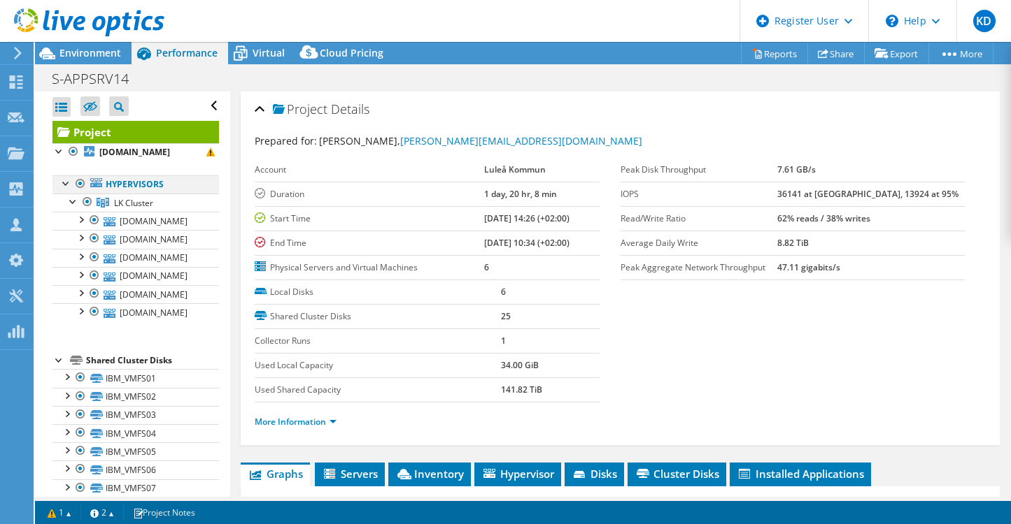
click at [60, 183] on div at bounding box center [66, 183] width 14 height 14
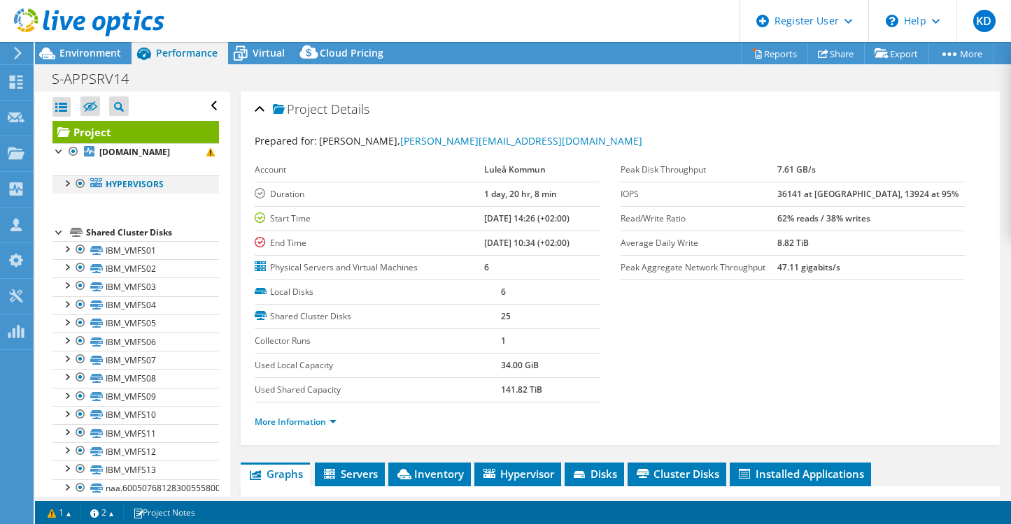
click at [61, 185] on div at bounding box center [66, 183] width 14 height 14
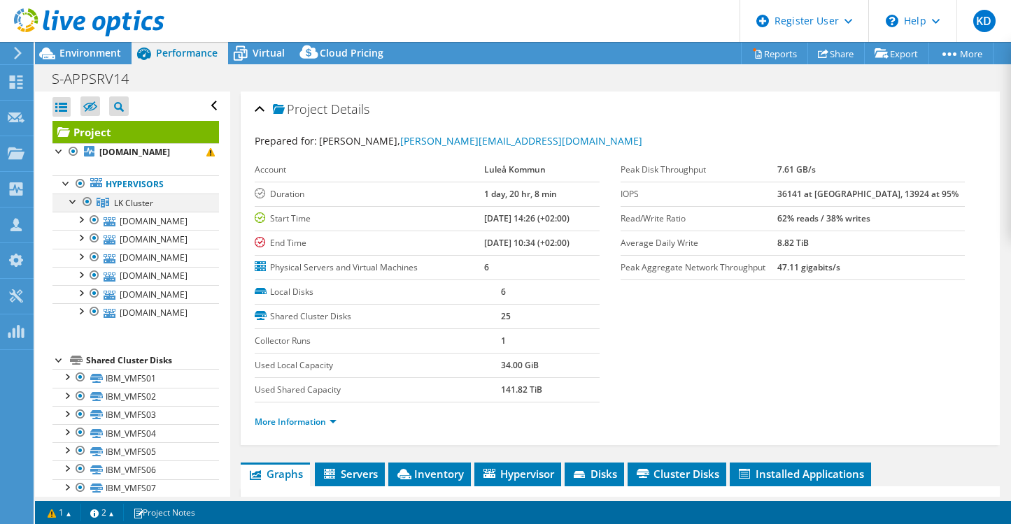
click at [76, 201] on div at bounding box center [73, 201] width 14 height 14
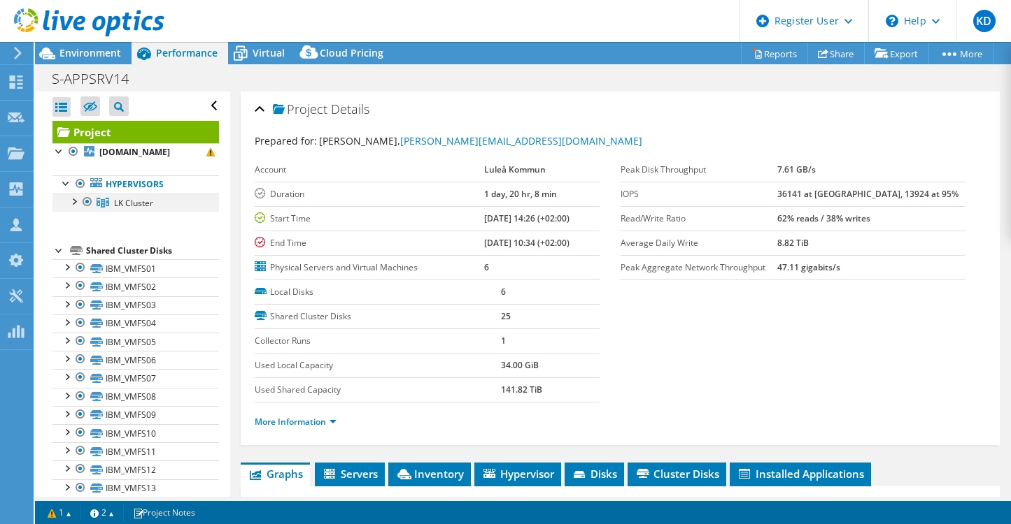
click at [76, 201] on div at bounding box center [73, 201] width 14 height 14
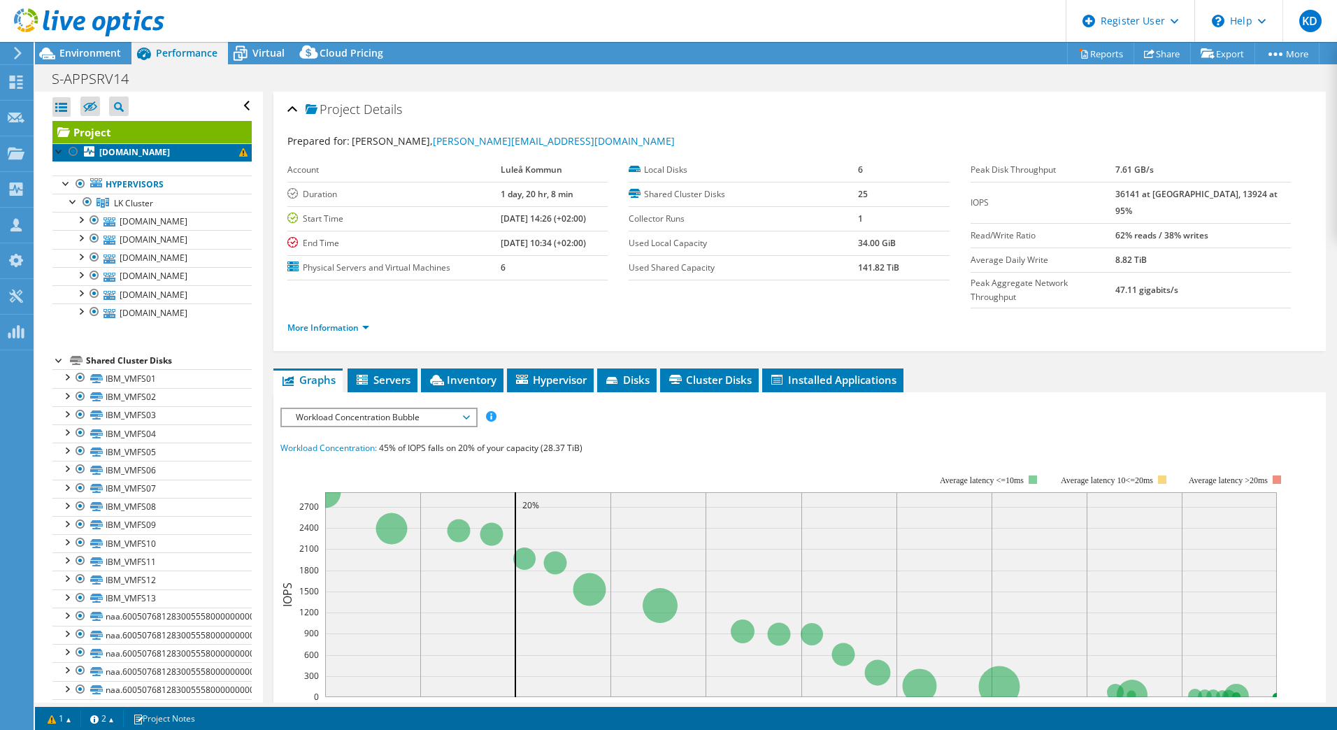
click at [239, 156] on span at bounding box center [243, 152] width 8 height 8
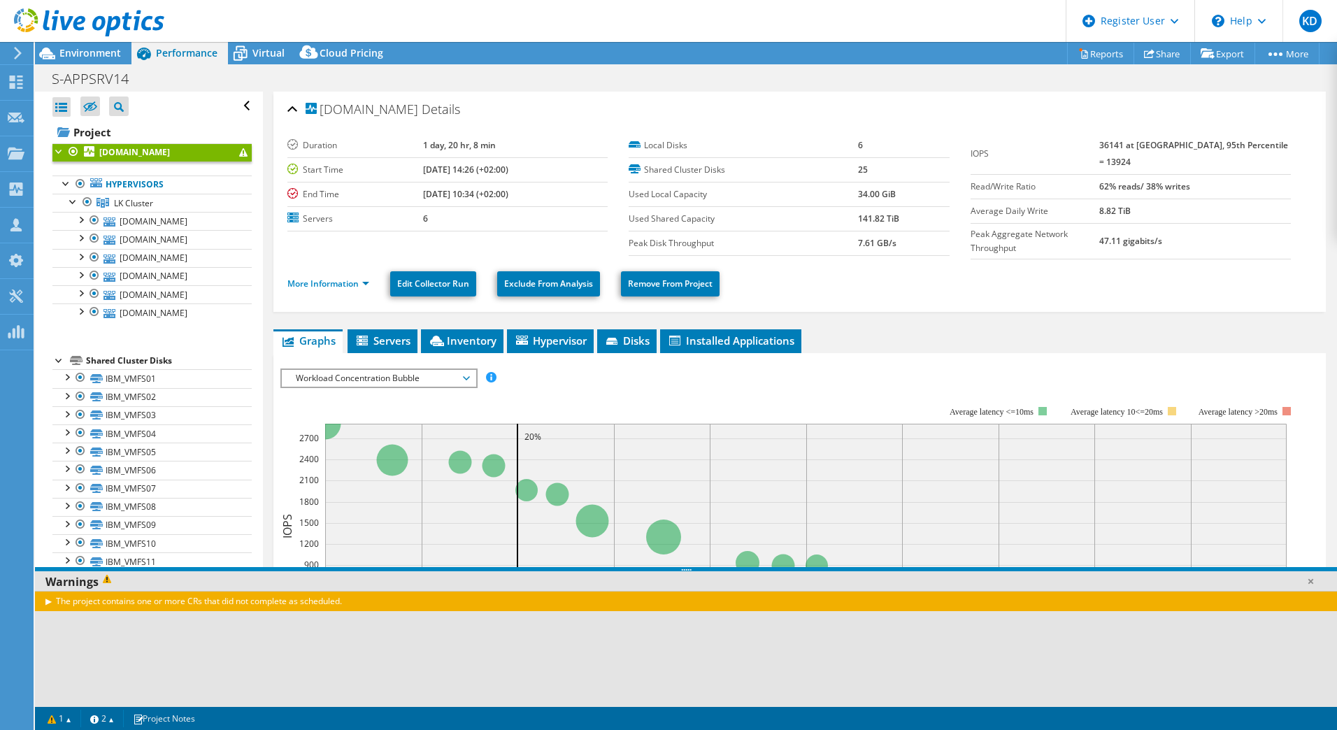
click at [45, 524] on div "The project contains one or more CRs that did not complete as scheduled." at bounding box center [686, 601] width 1302 height 20
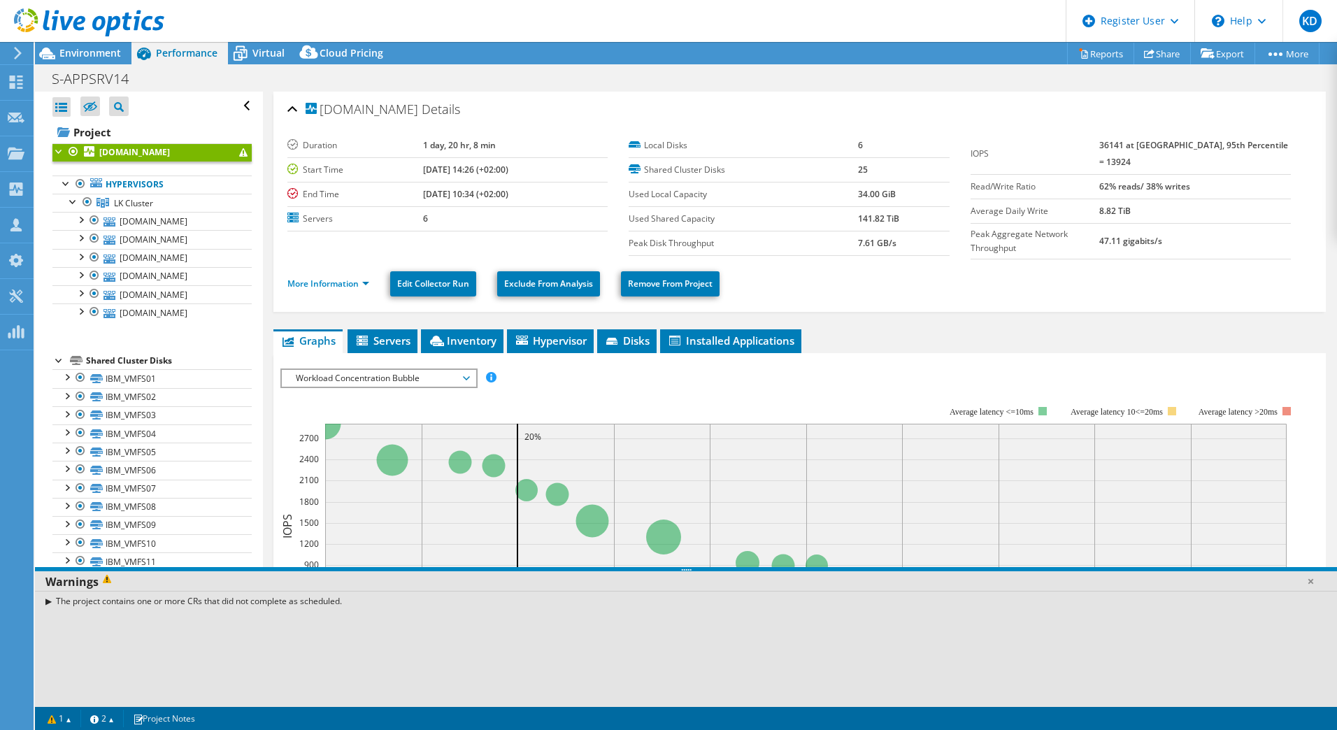
click at [51, 524] on div "The project contains one or more CRs that did not complete as scheduled." at bounding box center [686, 601] width 1302 height 20
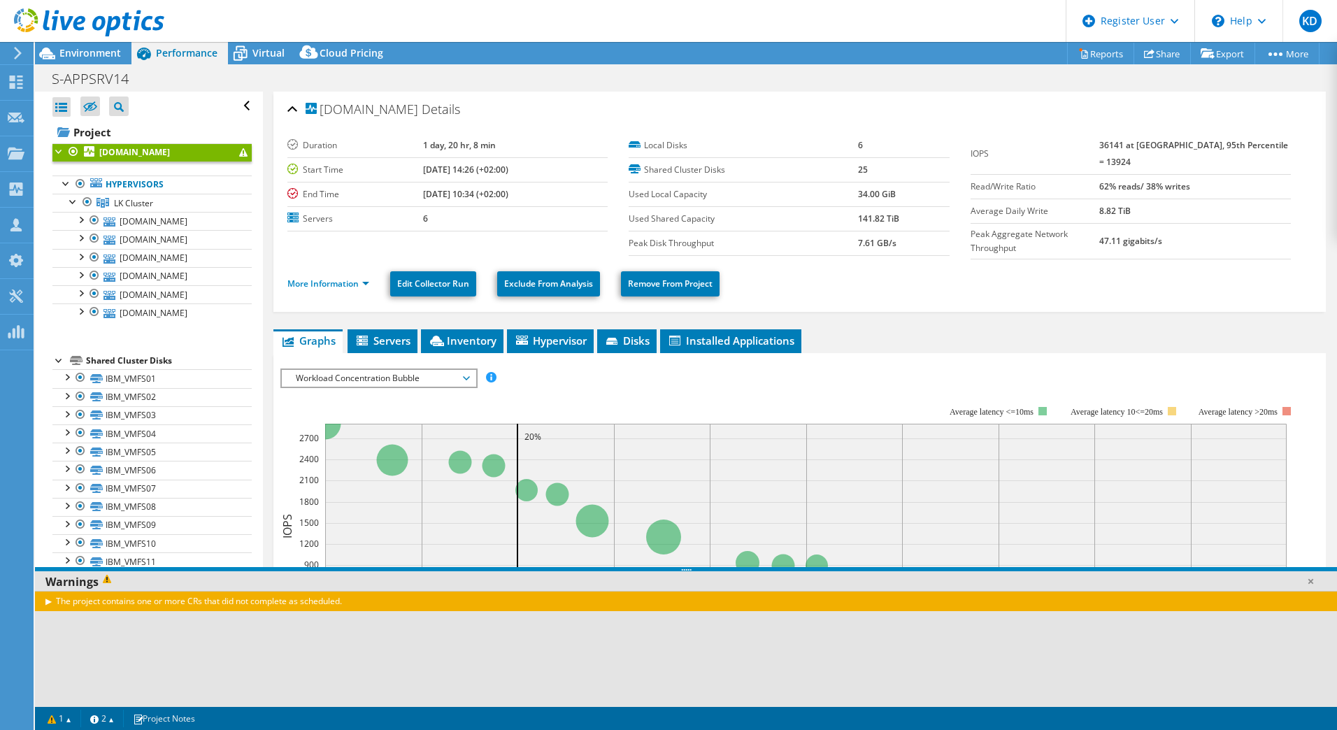
click at [48, 524] on div "The project contains one or more CRs that did not complete as scheduled." at bounding box center [686, 601] width 1302 height 20
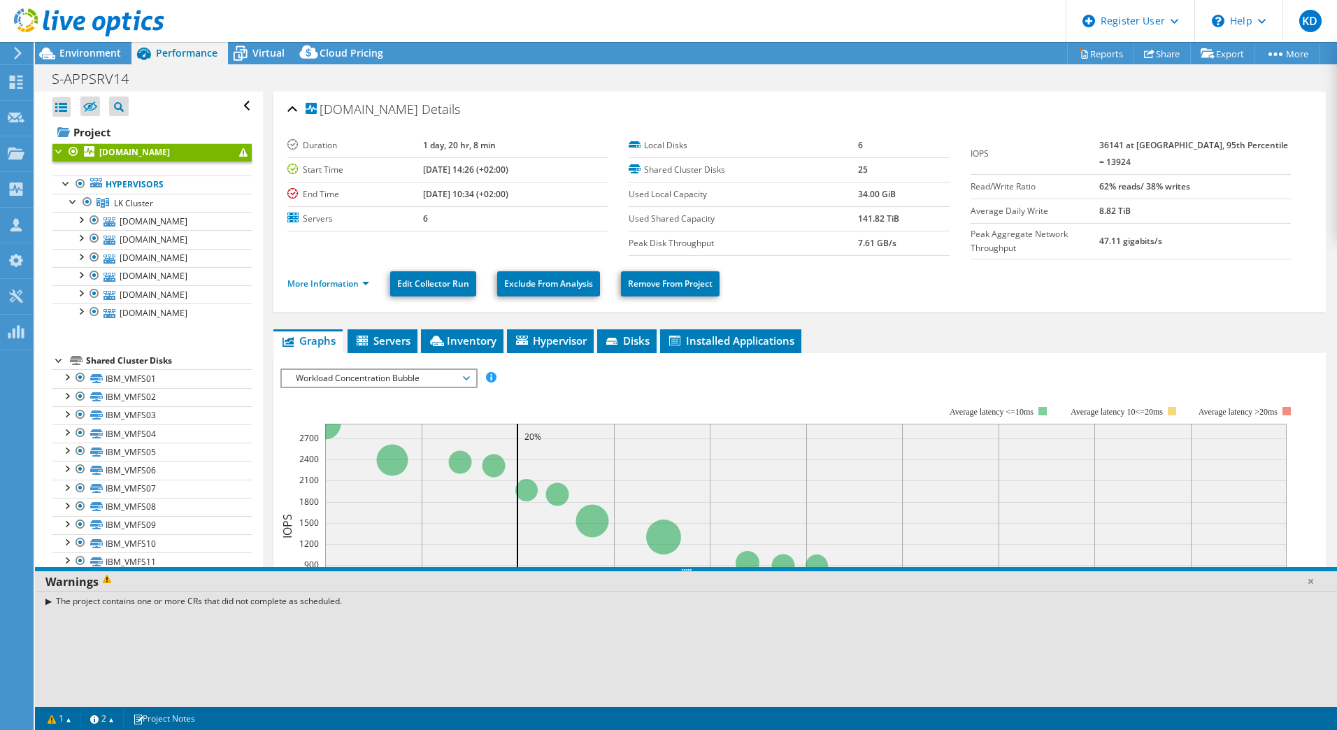
click at [48, 524] on div "The project contains one or more CRs that did not complete as scheduled." at bounding box center [686, 601] width 1302 height 20
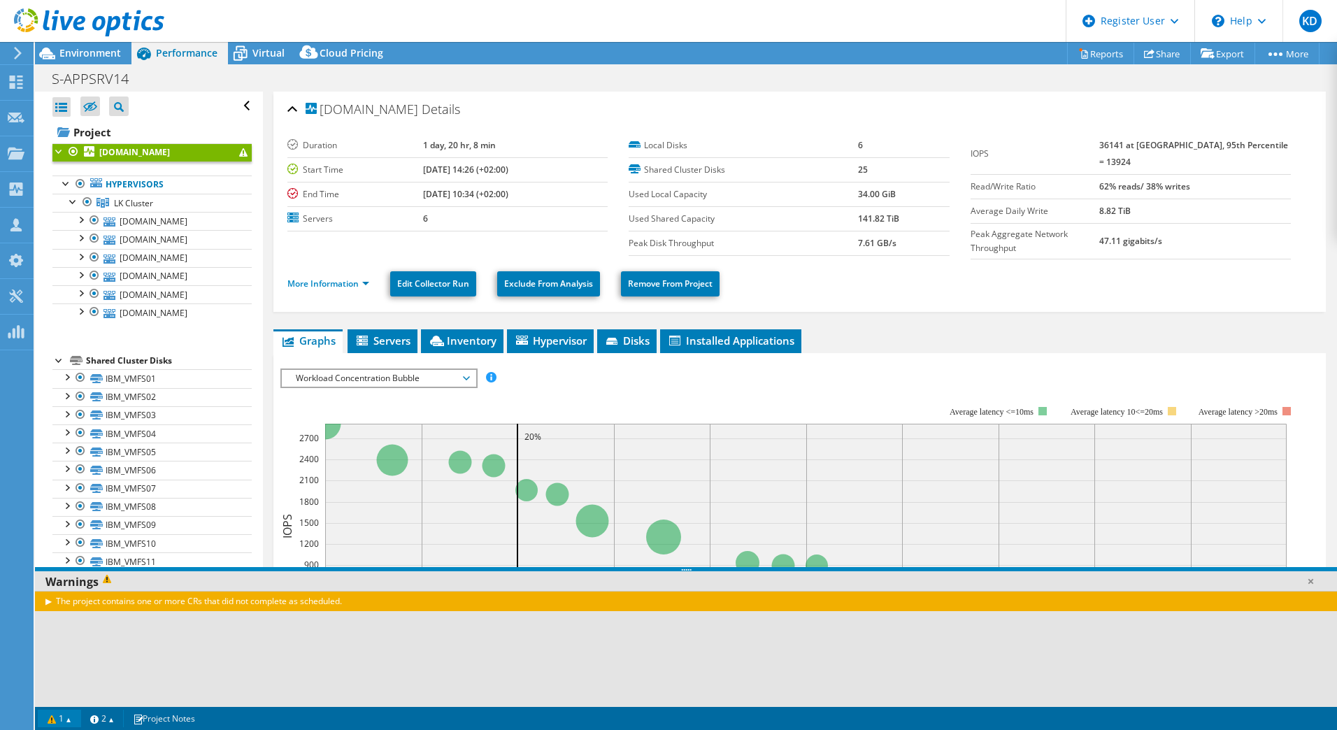
click at [44, 524] on link "1" at bounding box center [59, 718] width 43 height 17
click at [60, 524] on link "1" at bounding box center [59, 718] width 43 height 17
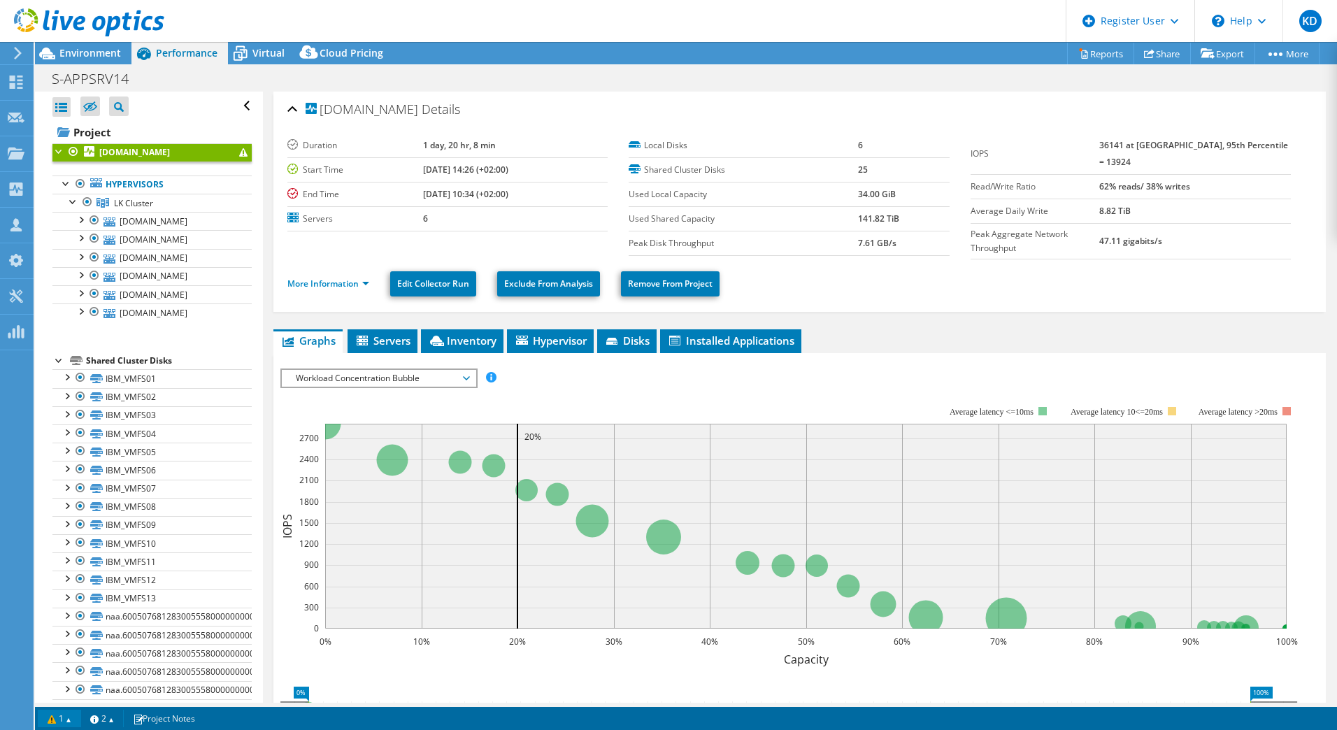
click at [63, 524] on link "1" at bounding box center [59, 718] width 43 height 17
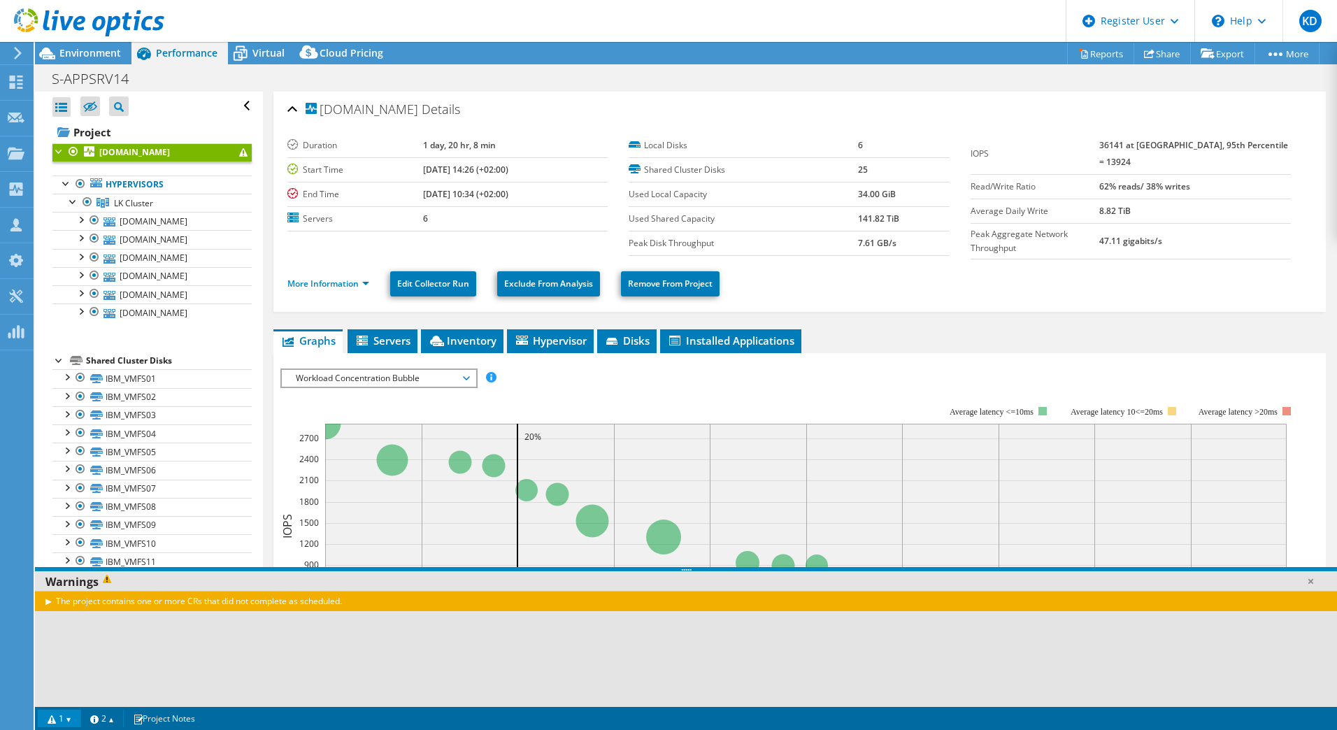
click at [69, 524] on link "1" at bounding box center [59, 718] width 43 height 17
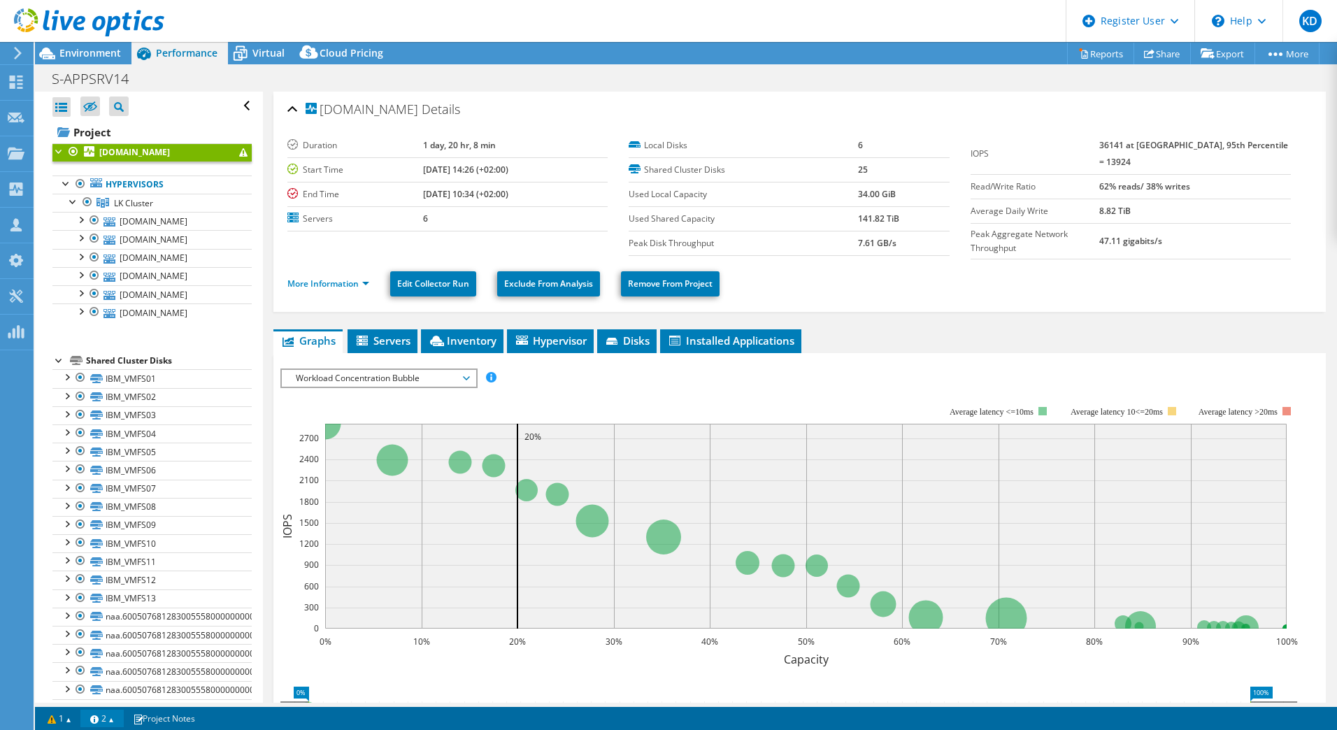
click at [117, 524] on link "2" at bounding box center [101, 718] width 43 height 17
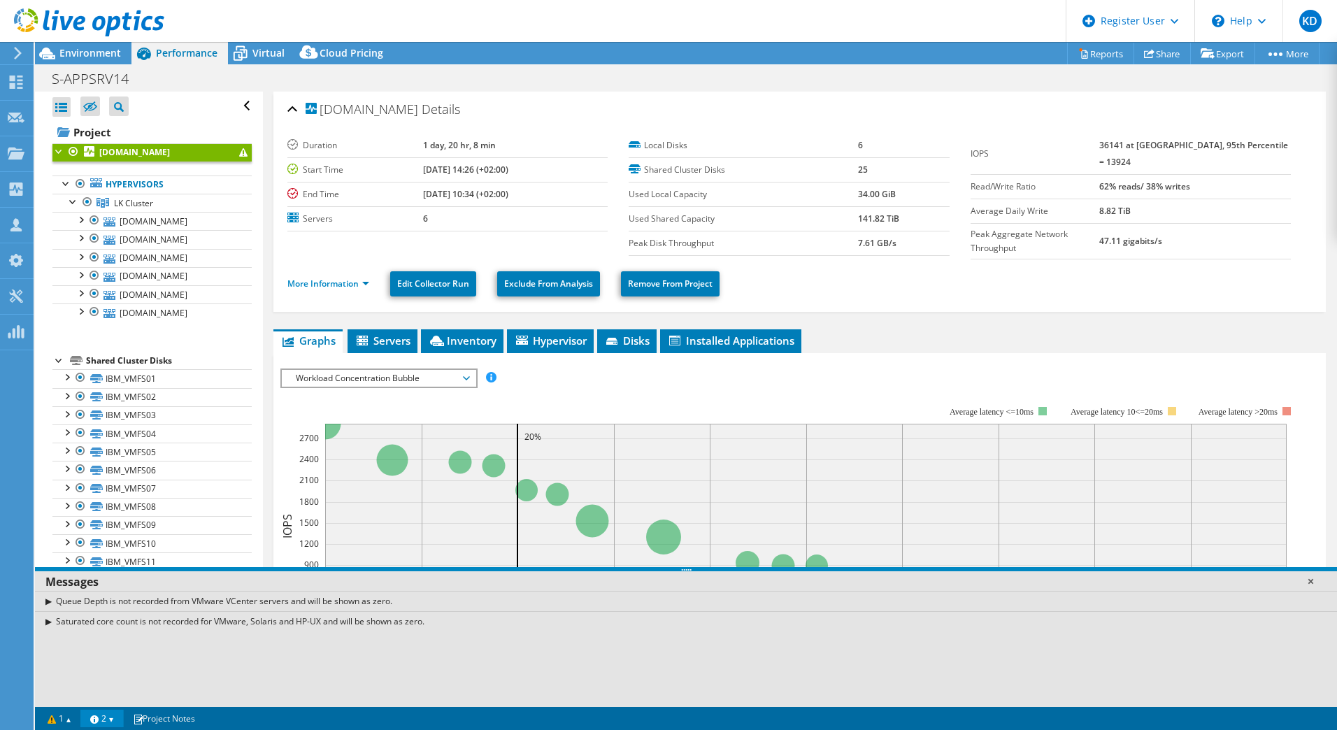
click at [1010, 524] on link at bounding box center [1311, 581] width 14 height 14
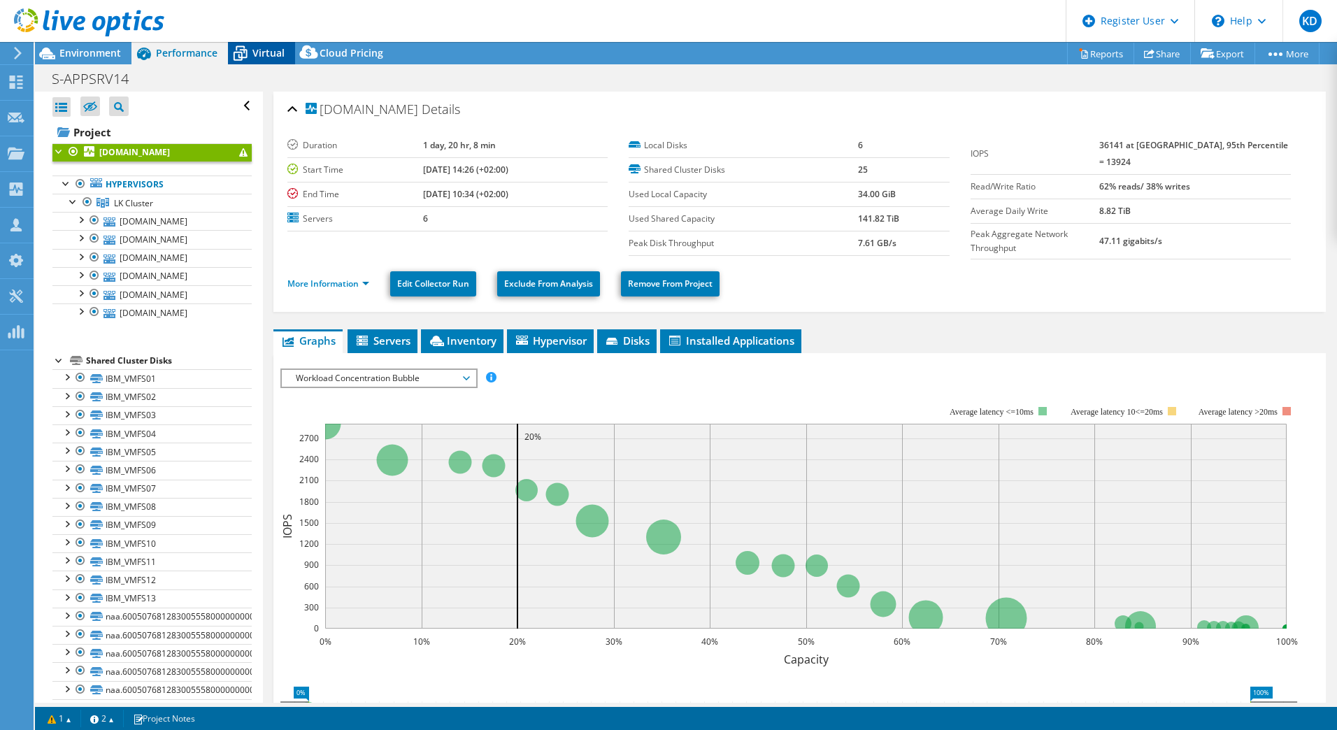
click at [278, 50] on span "Virtual" at bounding box center [268, 52] width 32 height 13
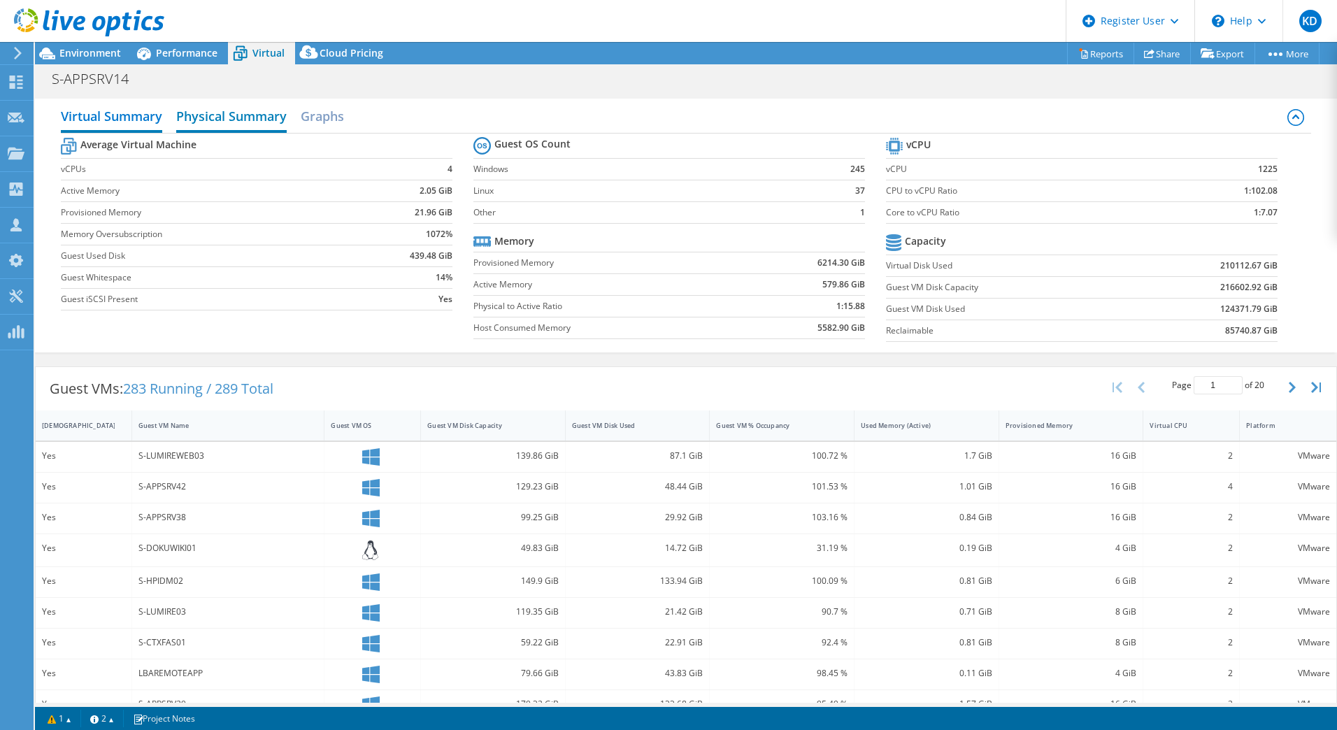
click at [252, 126] on h2 "Physical Summary" at bounding box center [231, 117] width 110 height 31
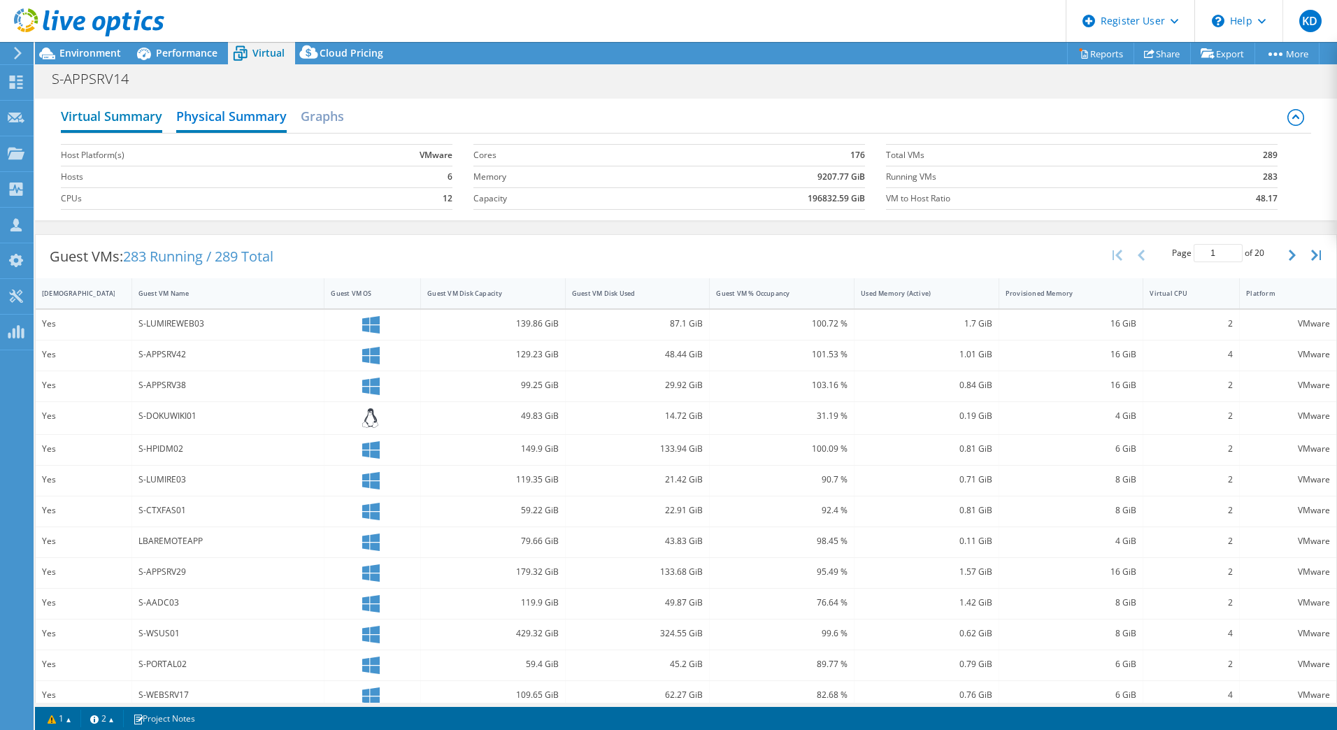
click at [136, 116] on h2 "Virtual Summary" at bounding box center [111, 117] width 101 height 31
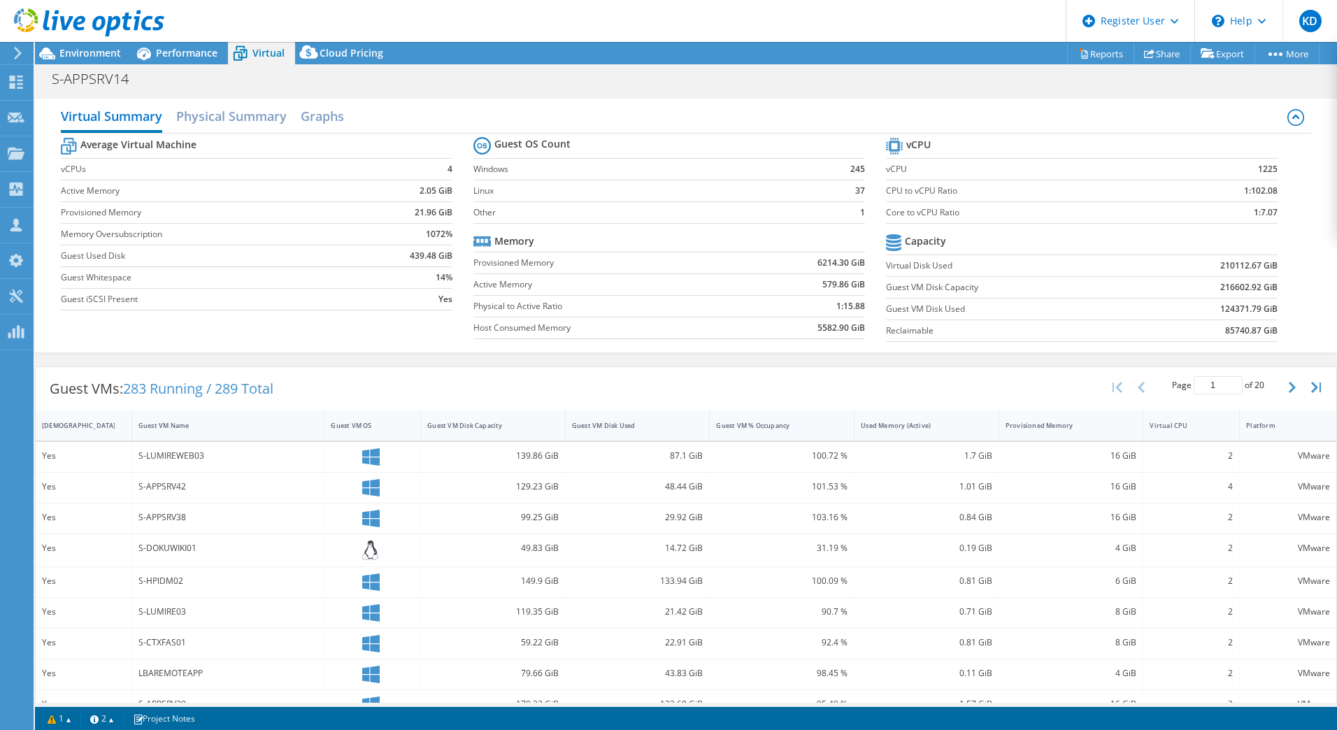
click at [150, 42] on div at bounding box center [82, 23] width 164 height 47
click at [149, 50] on icon at bounding box center [144, 54] width 14 height 13
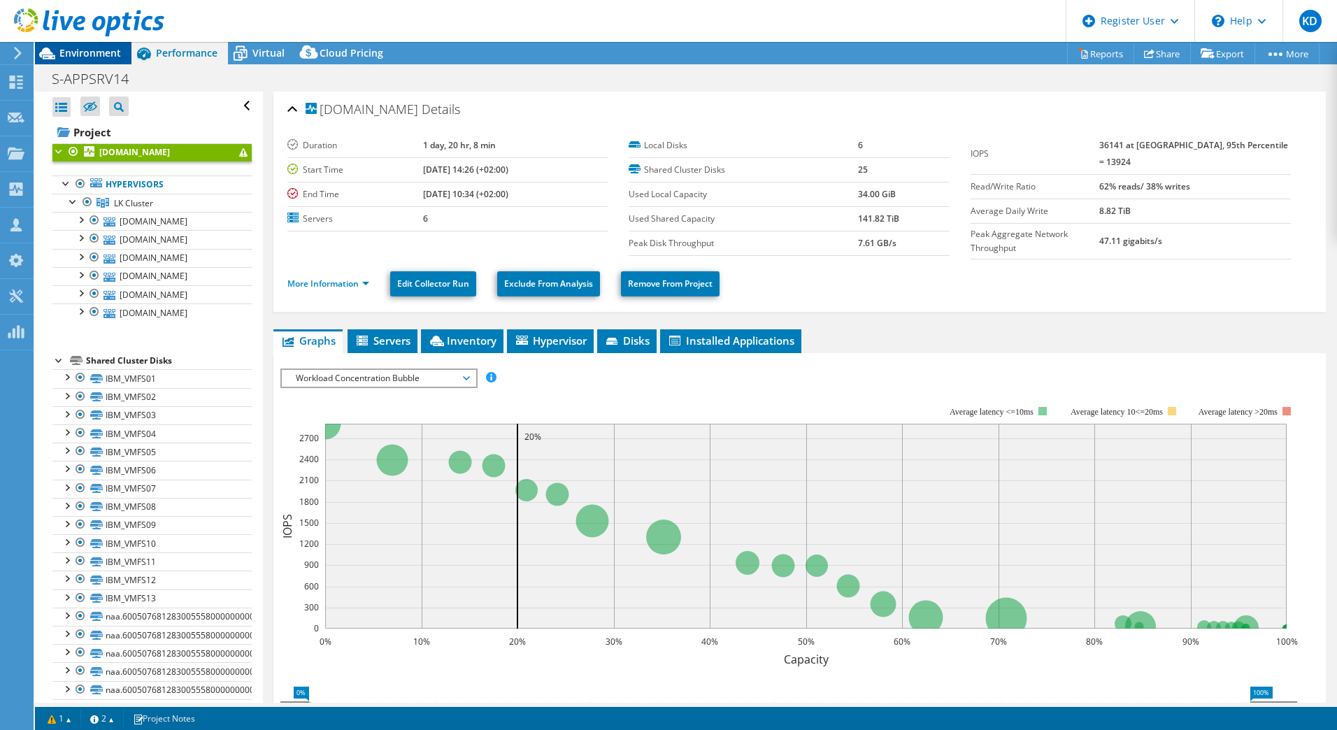
click at [113, 53] on span "Environment" at bounding box center [90, 52] width 62 height 13
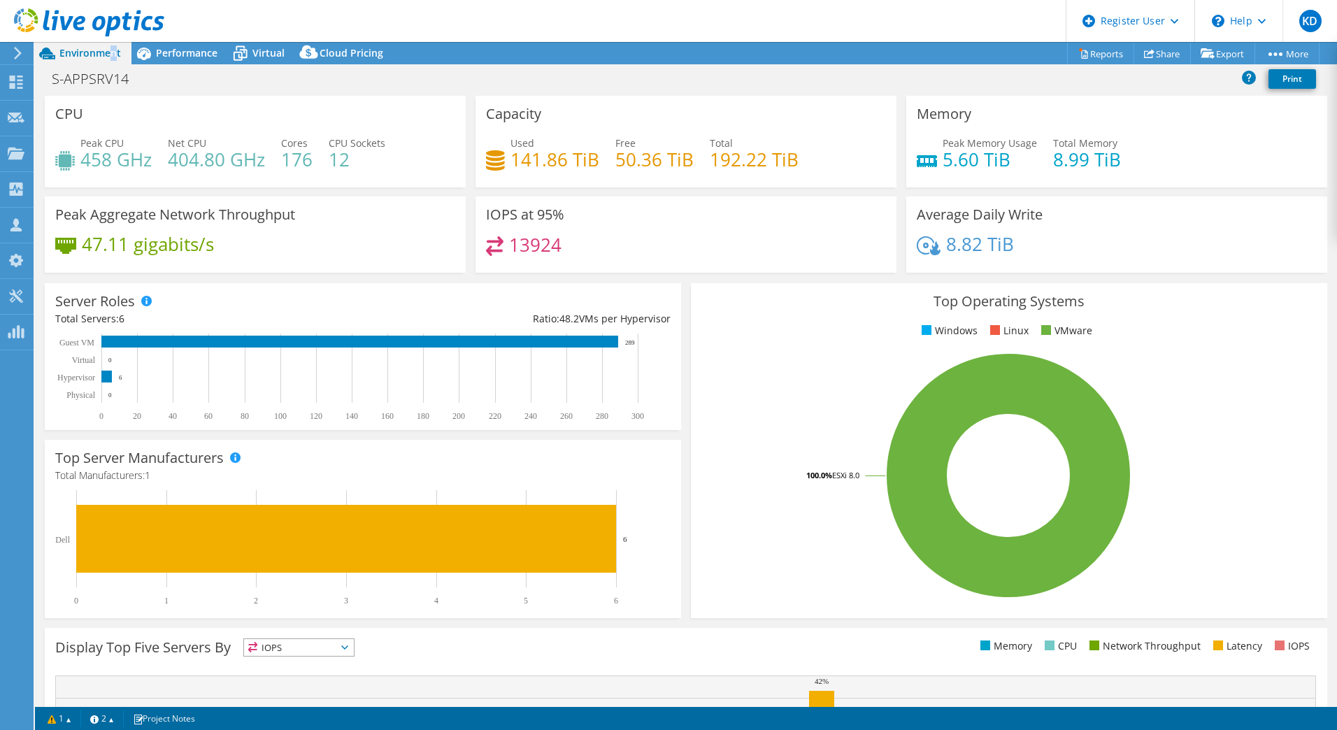
drag, startPoint x: 113, startPoint y: 53, endPoint x: 334, endPoint y: 20, distance: 222.8
click at [334, 20] on header "KD Dell User Kenneth Demir Kenneth.Demir@dell.com Dell My Profile Log Out \n He…" at bounding box center [668, 21] width 1337 height 42
